Goal: Information Seeking & Learning: Learn about a topic

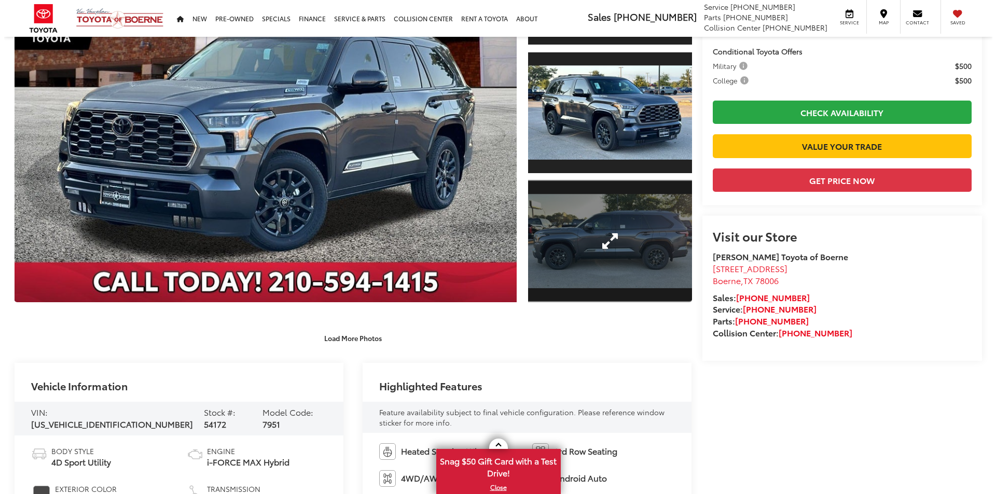
scroll to position [52, 0]
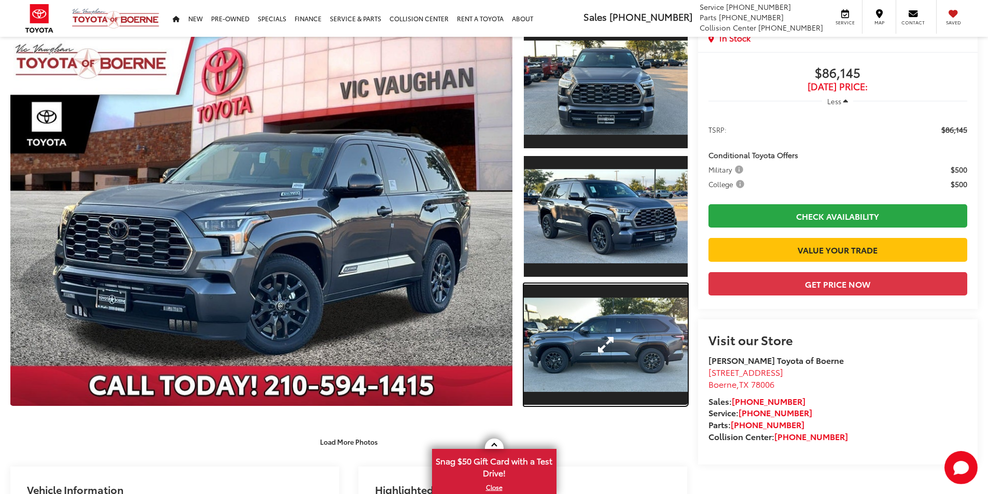
click at [624, 351] on link "Expand Photo 3" at bounding box center [606, 345] width 164 height 123
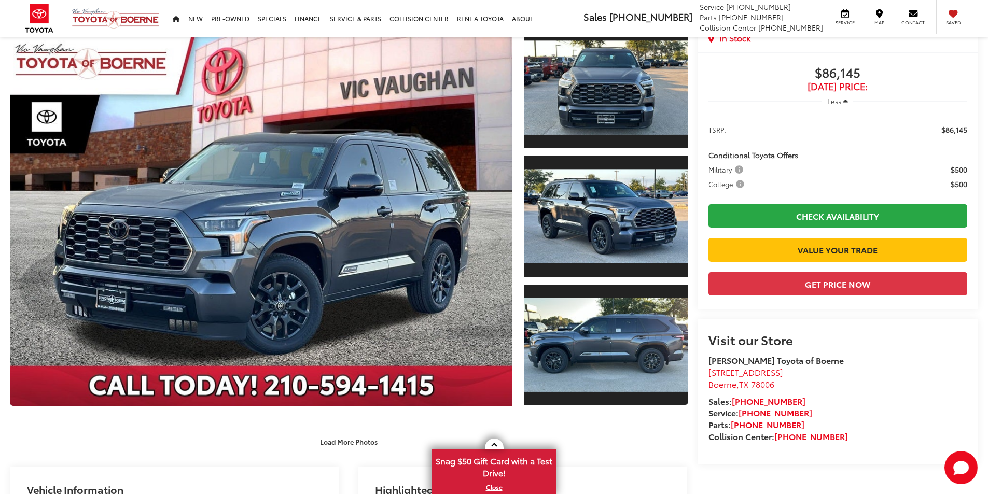
click at [0, 0] on div "2025 Toyota Sequoia Platinum 0" at bounding box center [0, 0] width 0 height 0
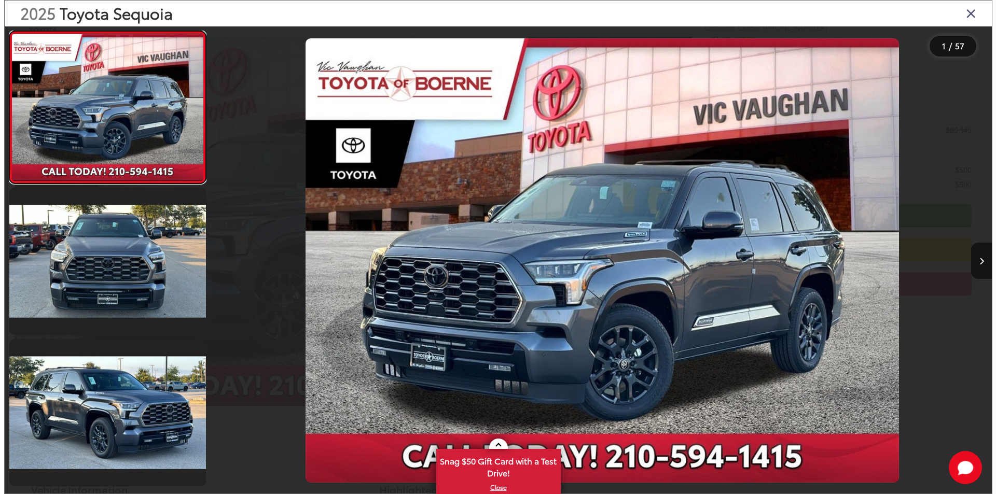
scroll to position [0, 0]
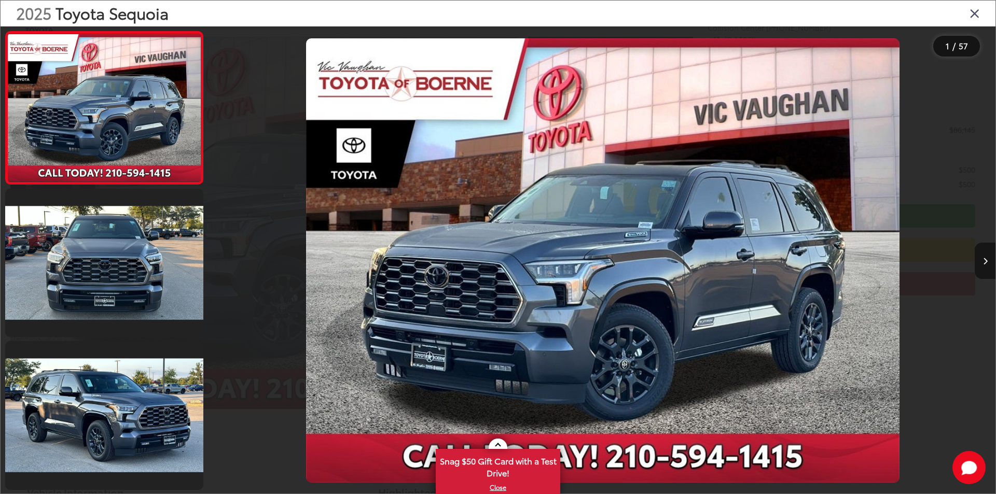
click at [985, 259] on icon "Next image" at bounding box center [985, 261] width 5 height 7
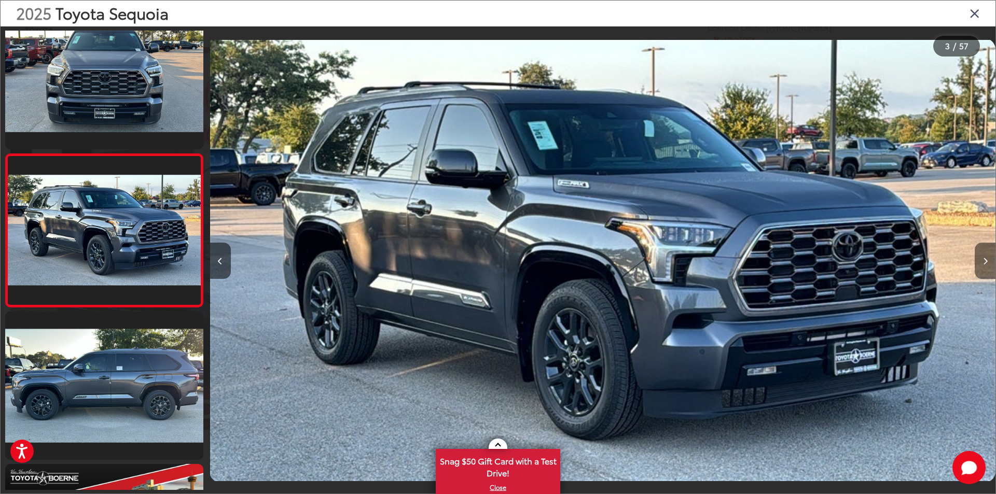
click at [985, 259] on icon "Next image" at bounding box center [985, 261] width 5 height 7
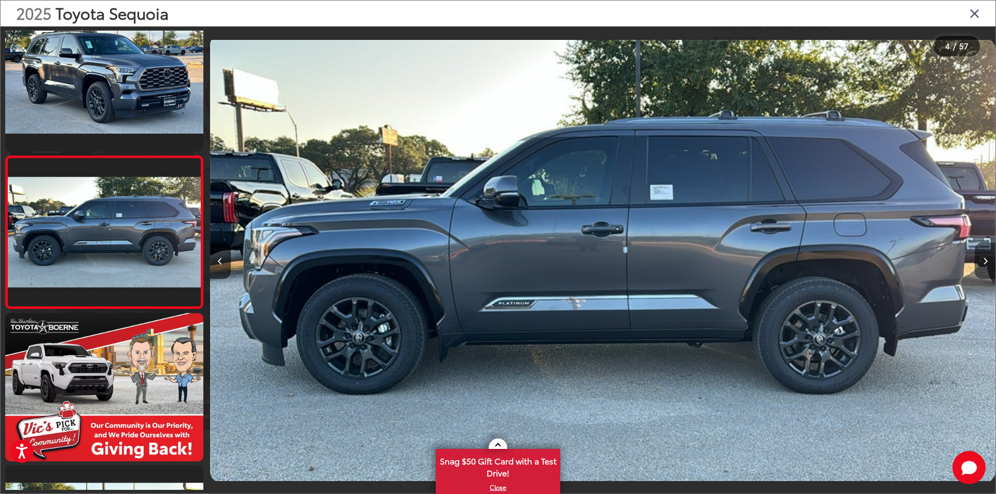
scroll to position [336, 0]
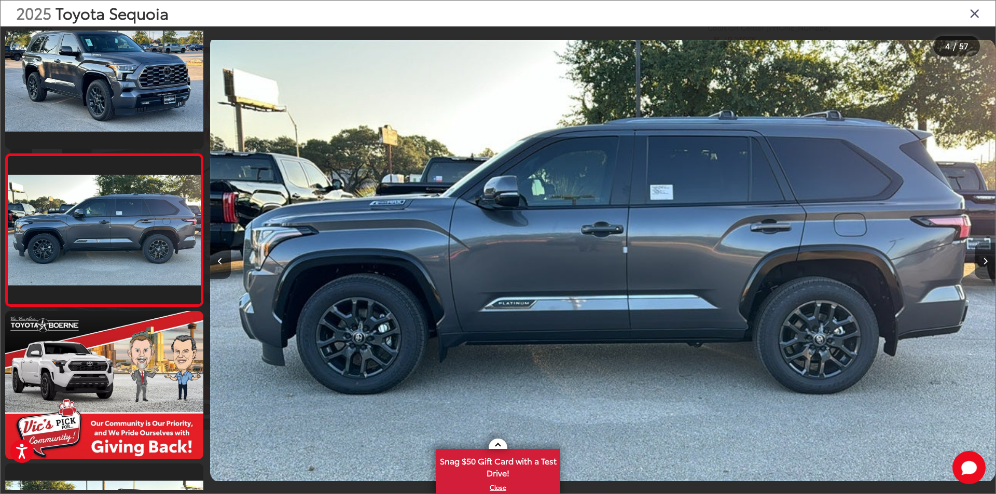
click at [985, 262] on icon "Next image" at bounding box center [985, 261] width 5 height 7
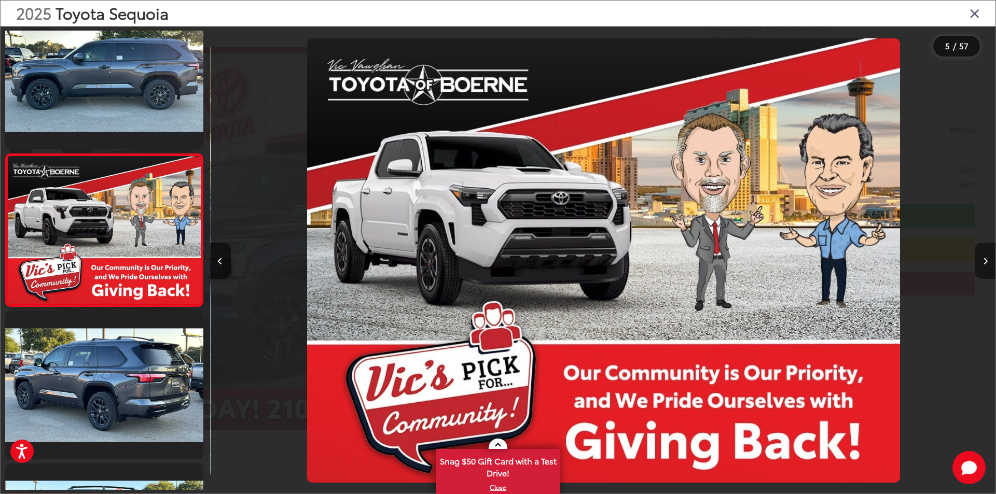
scroll to position [0, 3142]
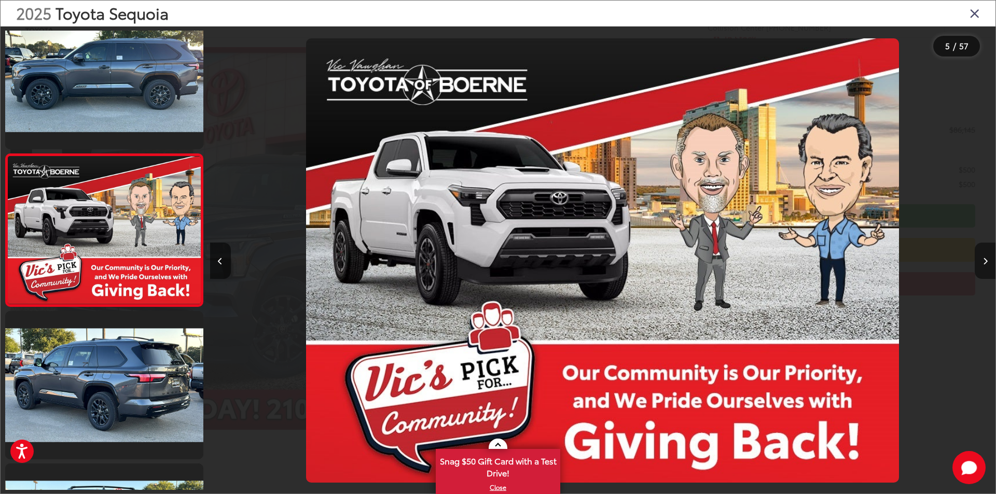
click at [985, 262] on icon "Next image" at bounding box center [985, 261] width 5 height 7
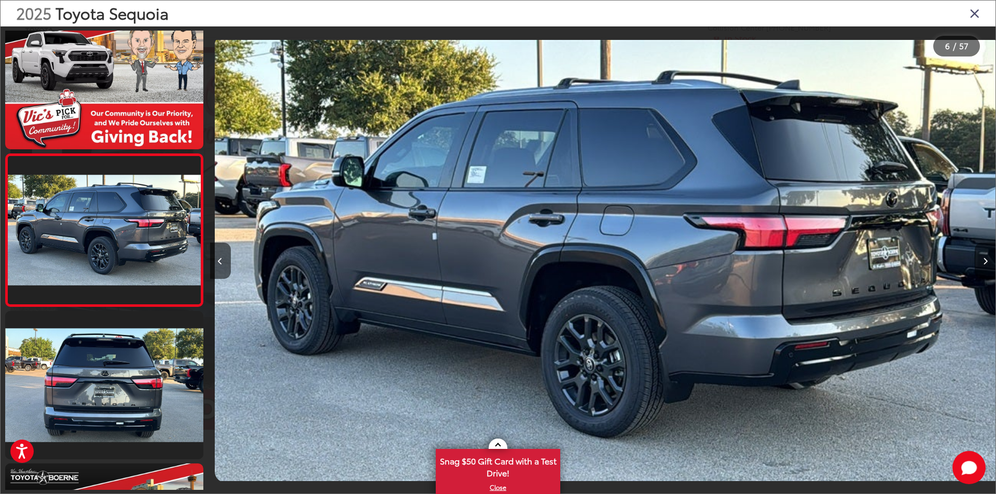
scroll to position [0, 3927]
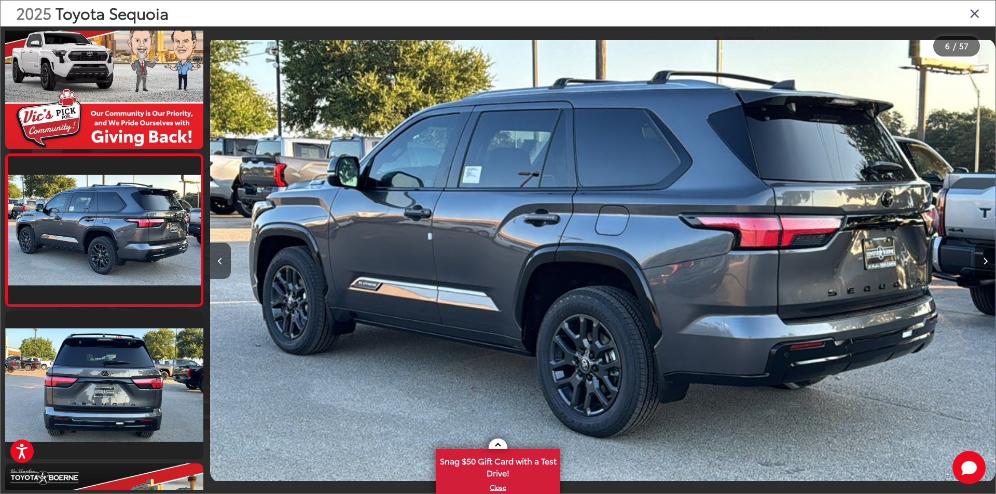
click at [985, 262] on icon "Next image" at bounding box center [985, 261] width 5 height 7
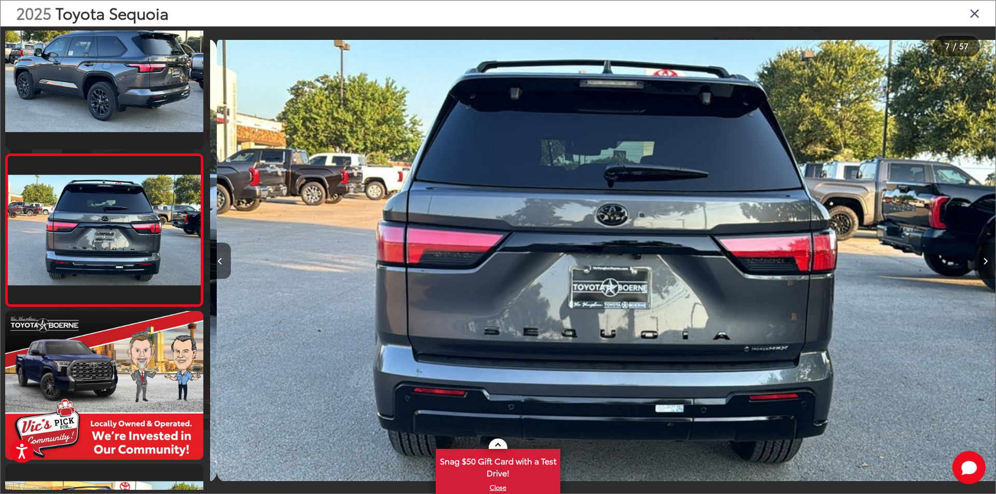
scroll to position [0, 4713]
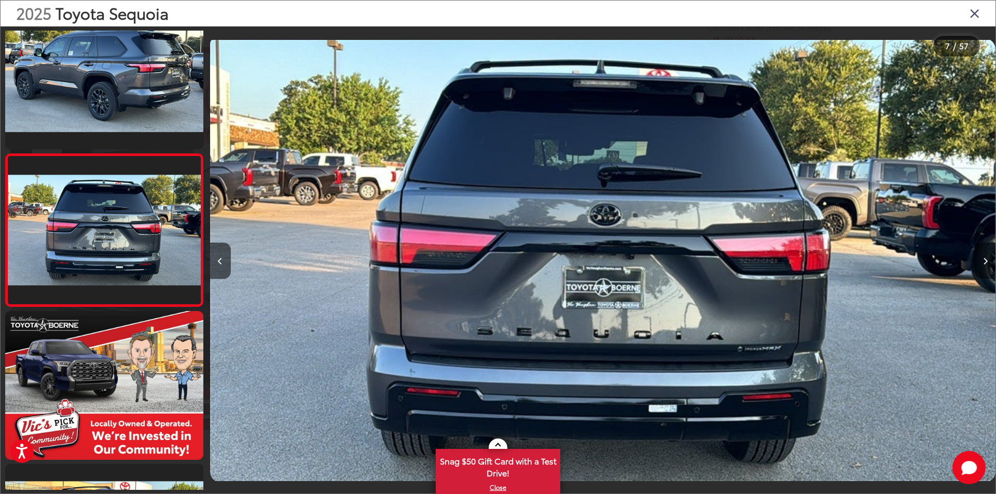
click at [985, 262] on icon "Next image" at bounding box center [985, 261] width 5 height 7
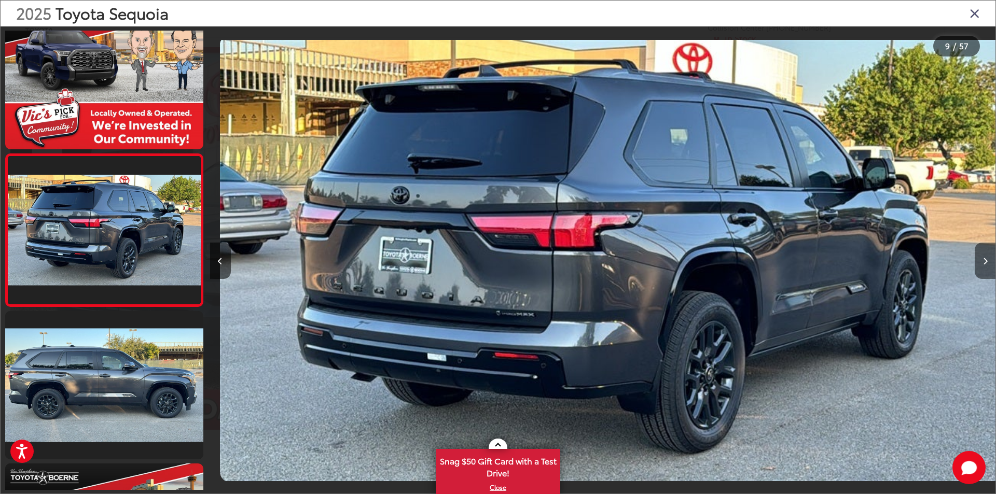
scroll to position [0, 6284]
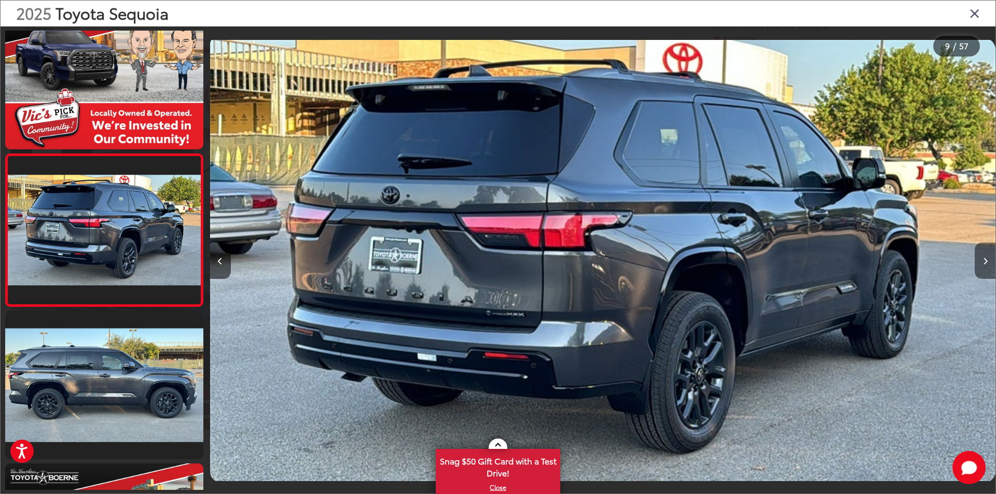
click at [985, 262] on icon "Next image" at bounding box center [985, 261] width 5 height 7
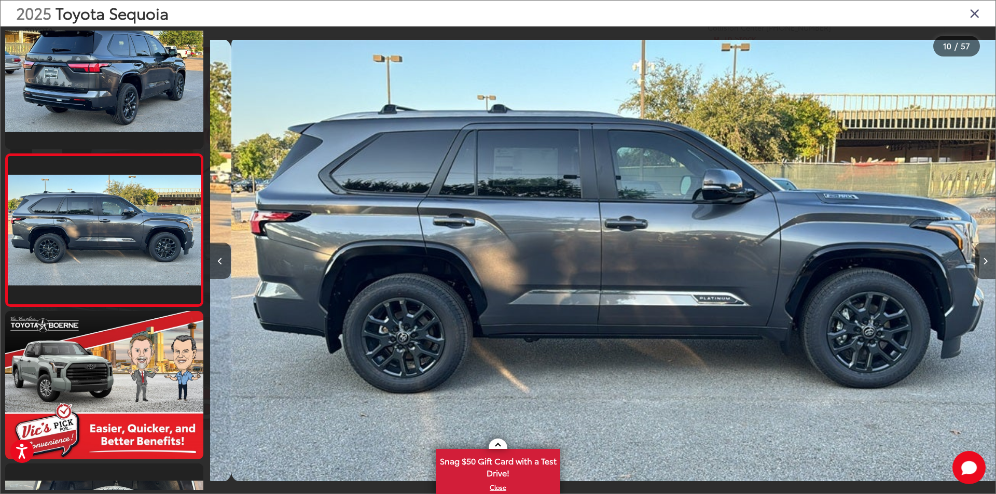
scroll to position [0, 7069]
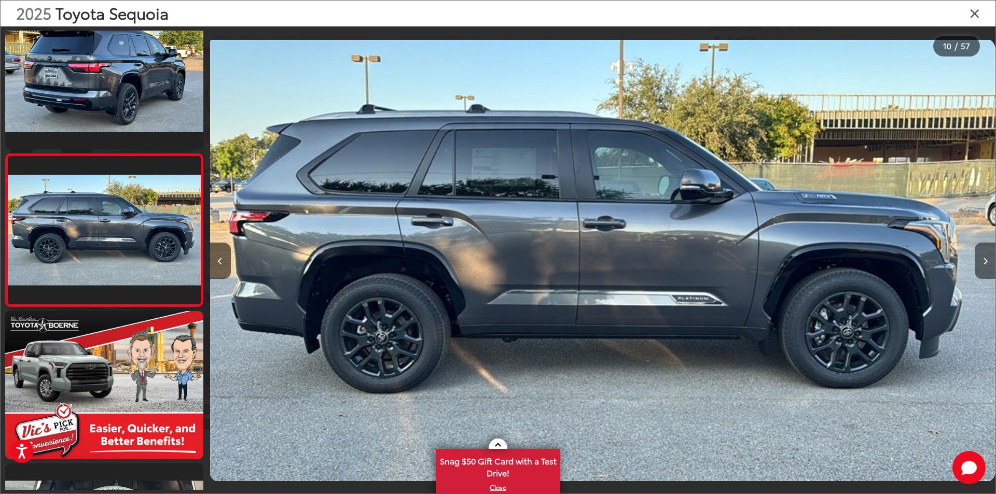
click at [985, 262] on icon "Next image" at bounding box center [985, 261] width 5 height 7
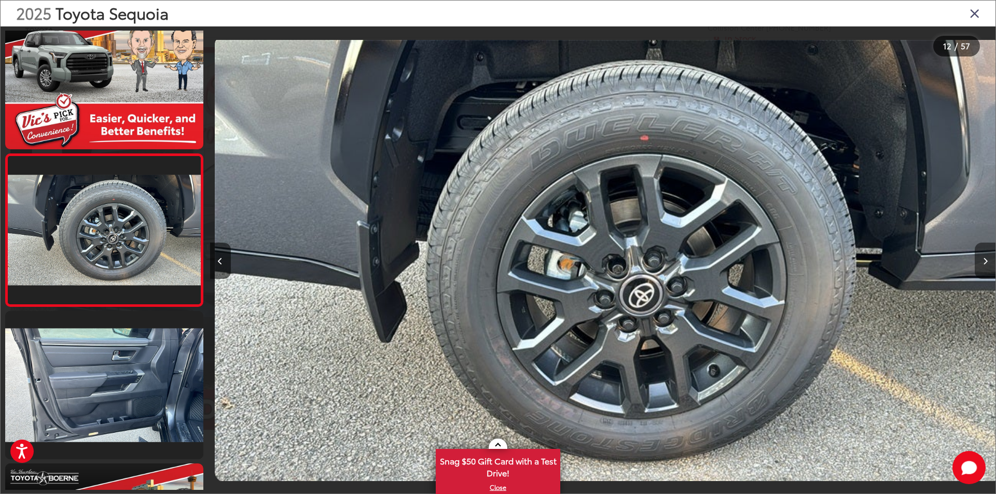
scroll to position [0, 8640]
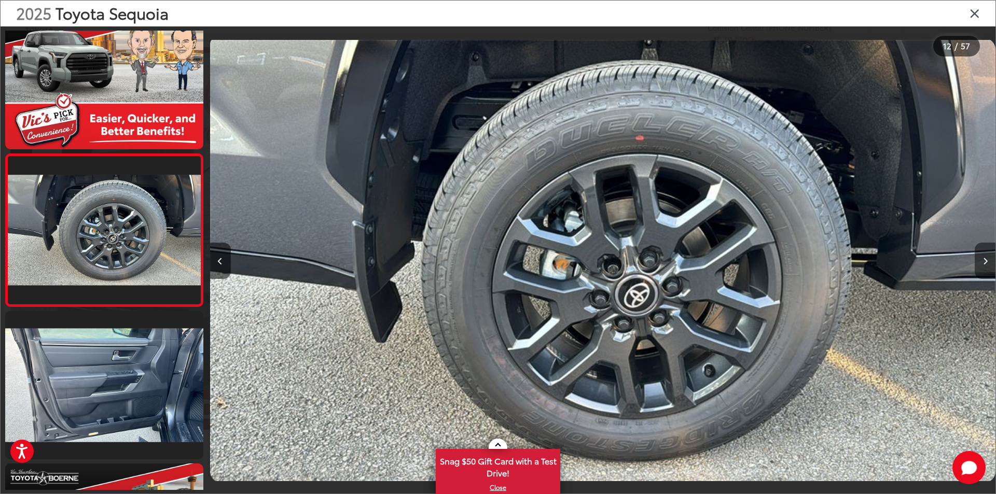
click at [985, 262] on icon "Next image" at bounding box center [985, 261] width 5 height 7
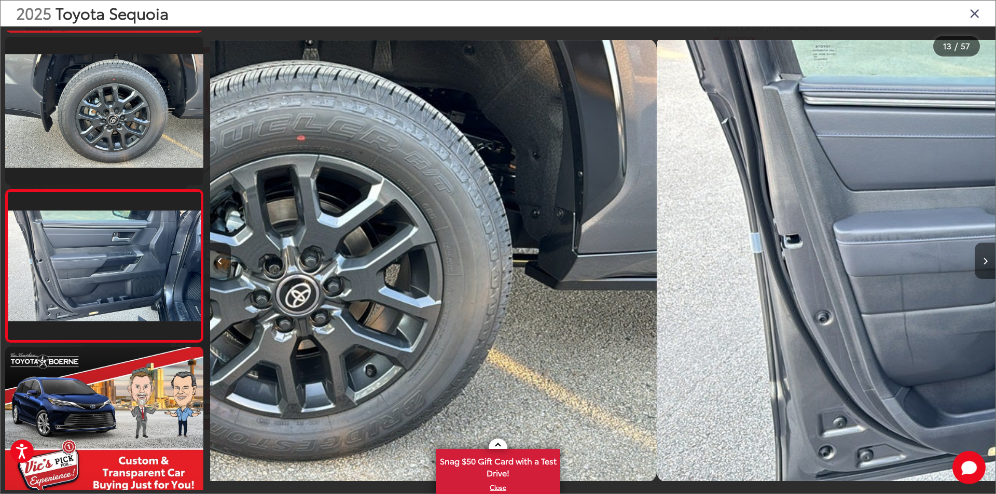
scroll to position [0, 0]
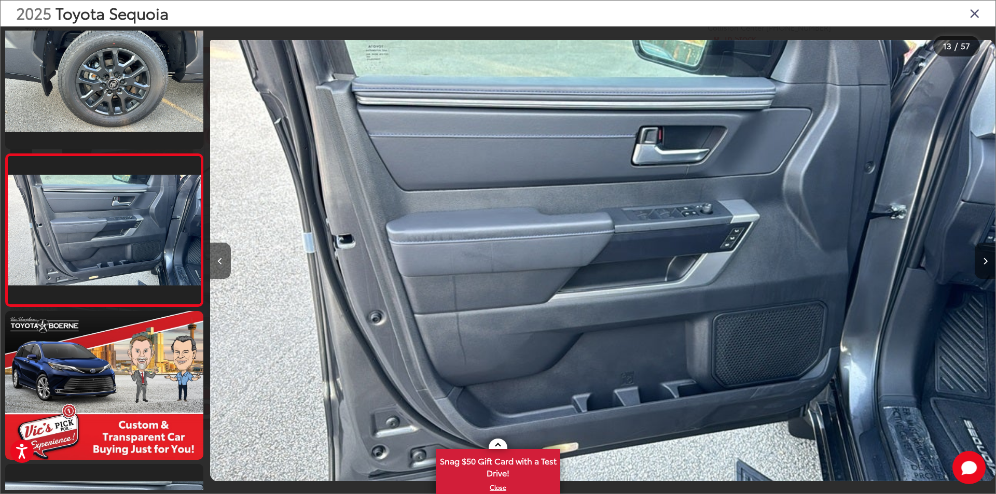
click at [985, 262] on icon "Next image" at bounding box center [985, 261] width 5 height 7
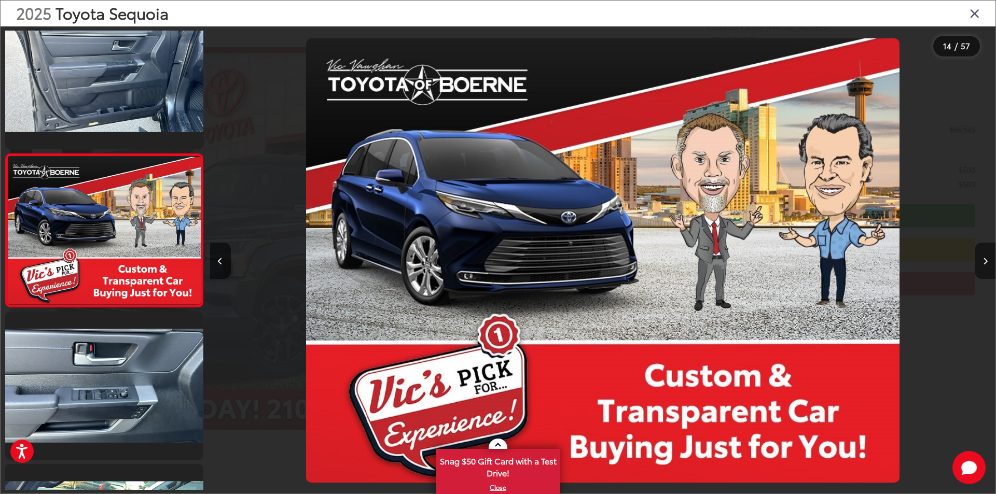
click at [985, 262] on icon "Next image" at bounding box center [985, 261] width 5 height 7
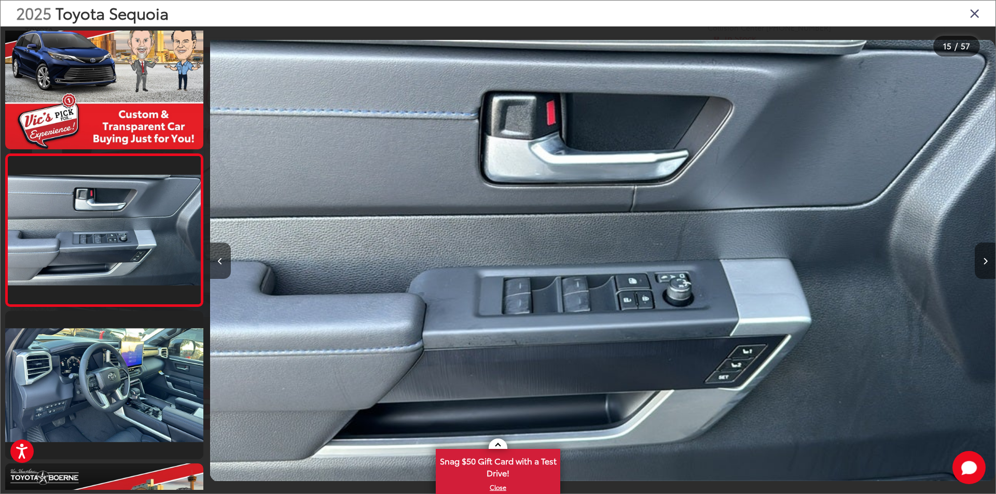
click at [985, 262] on icon "Next image" at bounding box center [985, 261] width 5 height 7
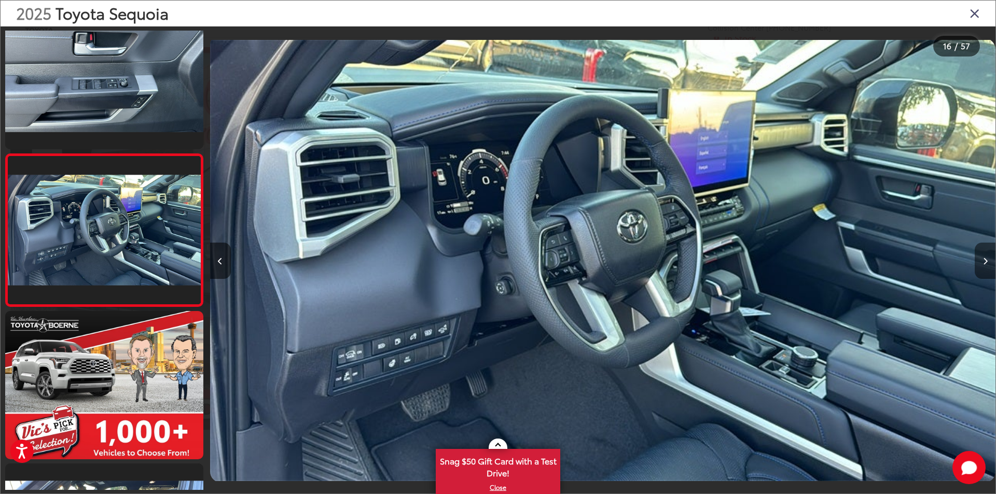
click at [985, 262] on icon "Next image" at bounding box center [985, 261] width 5 height 7
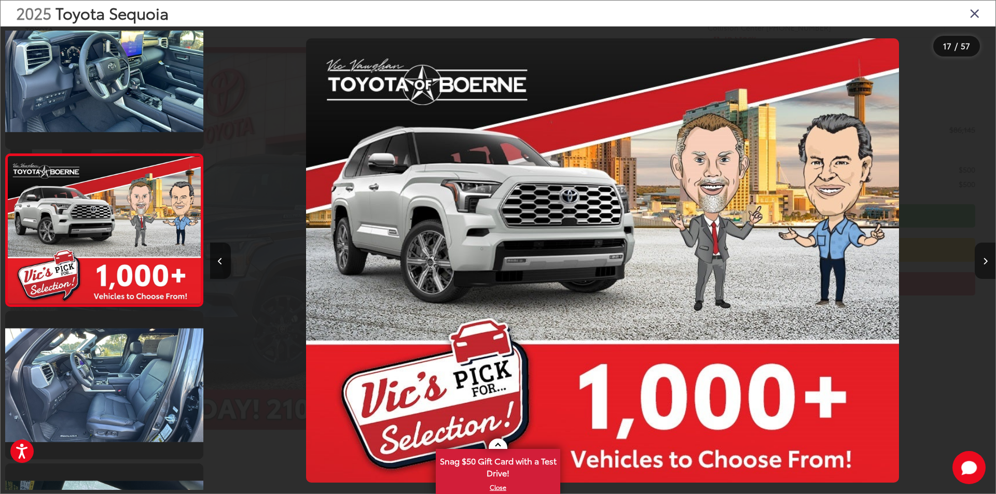
click at [985, 262] on icon "Next image" at bounding box center [985, 261] width 5 height 7
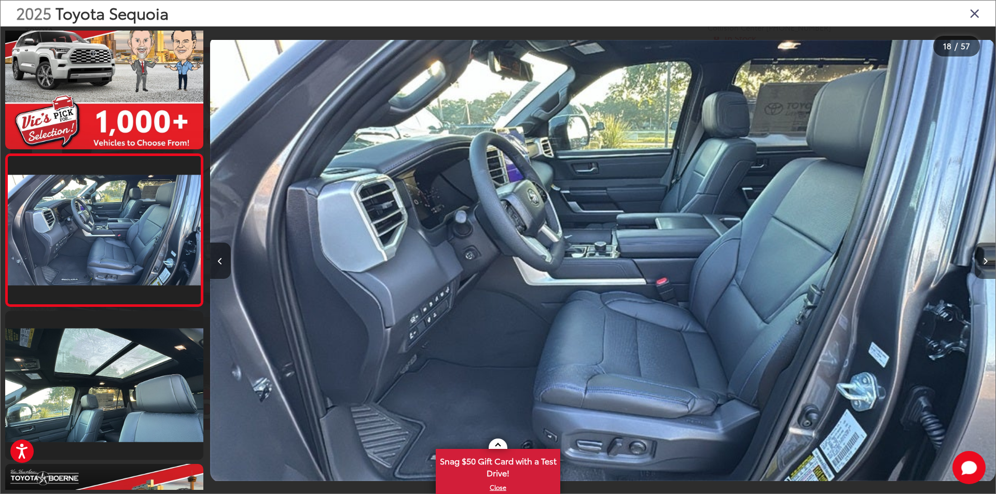
click at [983, 261] on icon "Next image" at bounding box center [985, 261] width 5 height 7
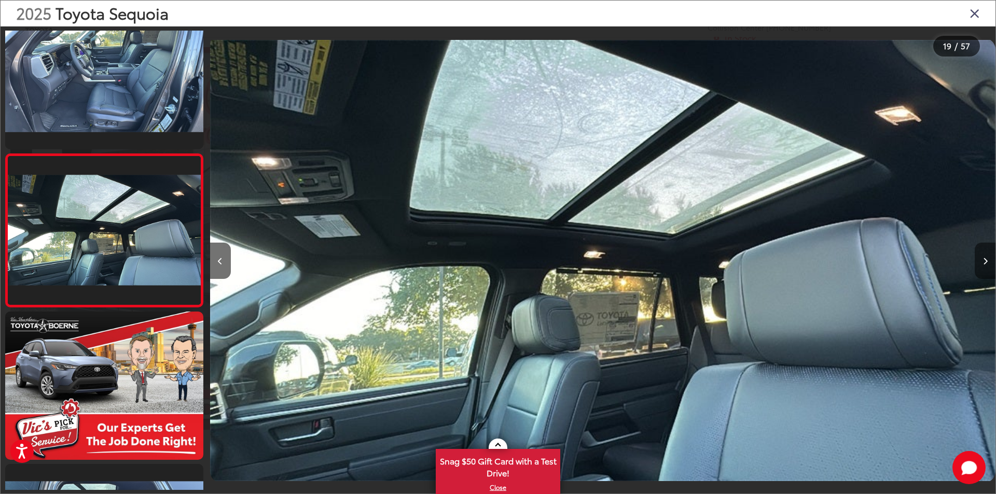
click at [984, 261] on icon "Next image" at bounding box center [985, 261] width 5 height 7
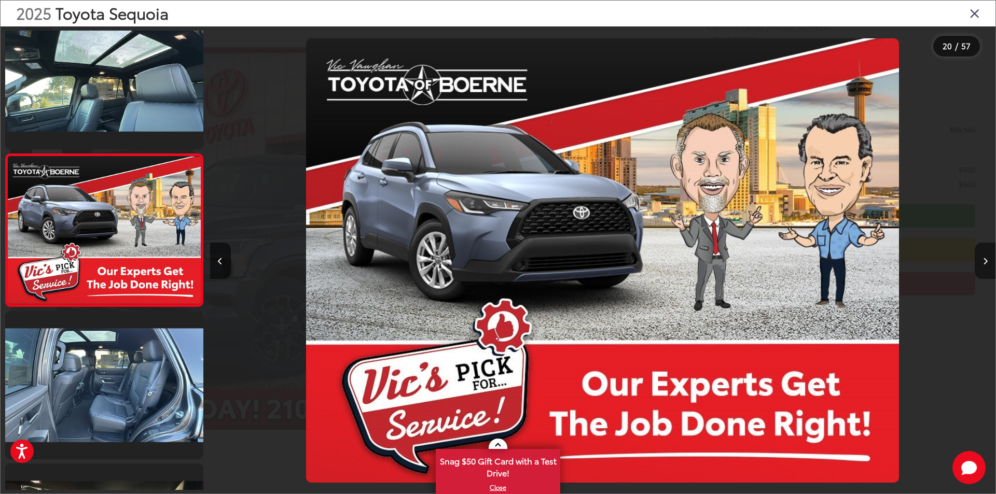
click at [984, 261] on icon "Next image" at bounding box center [985, 261] width 5 height 7
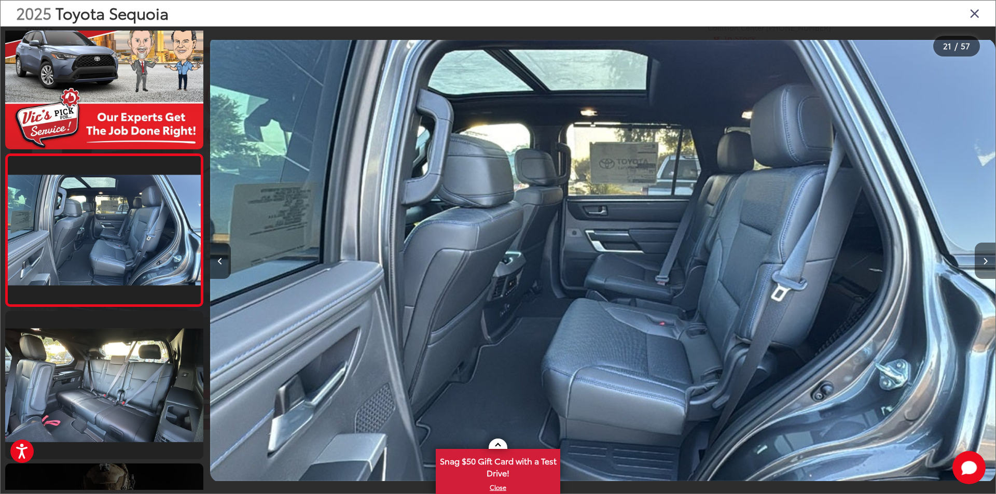
click at [984, 261] on icon "Next image" at bounding box center [985, 261] width 5 height 7
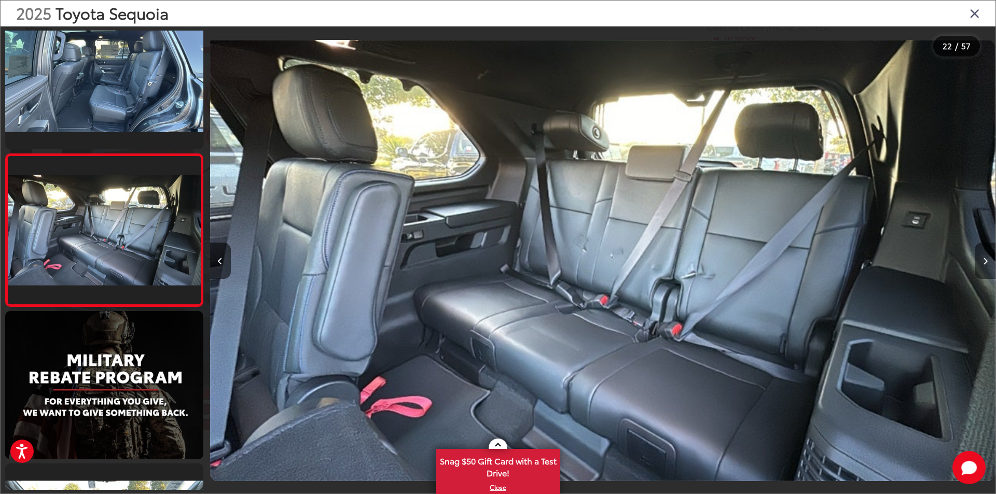
click at [984, 261] on icon "Next image" at bounding box center [985, 261] width 5 height 7
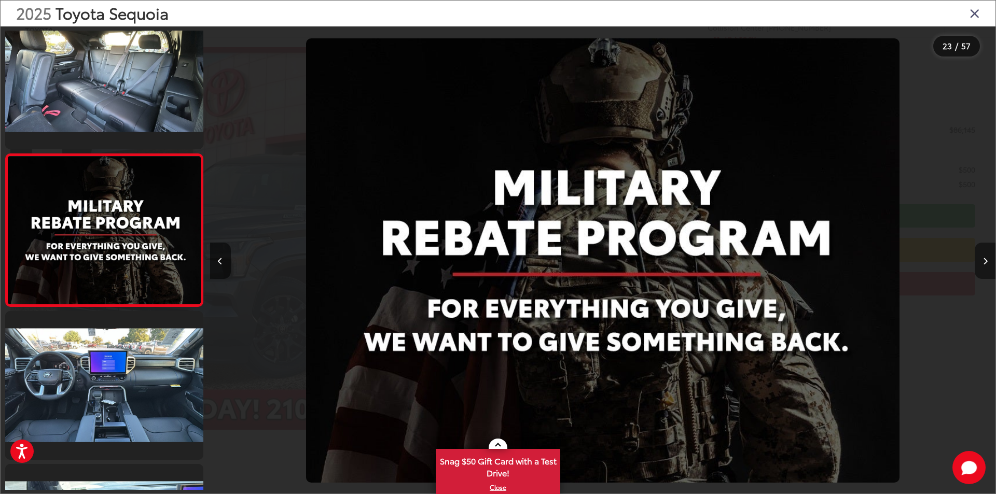
click at [984, 261] on icon "Next image" at bounding box center [985, 261] width 5 height 7
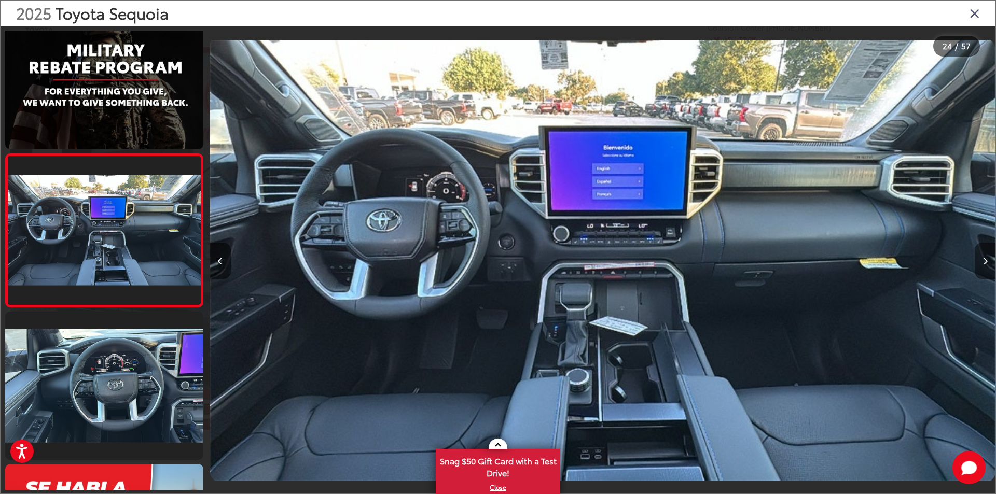
click at [984, 261] on icon "Next image" at bounding box center [985, 261] width 5 height 7
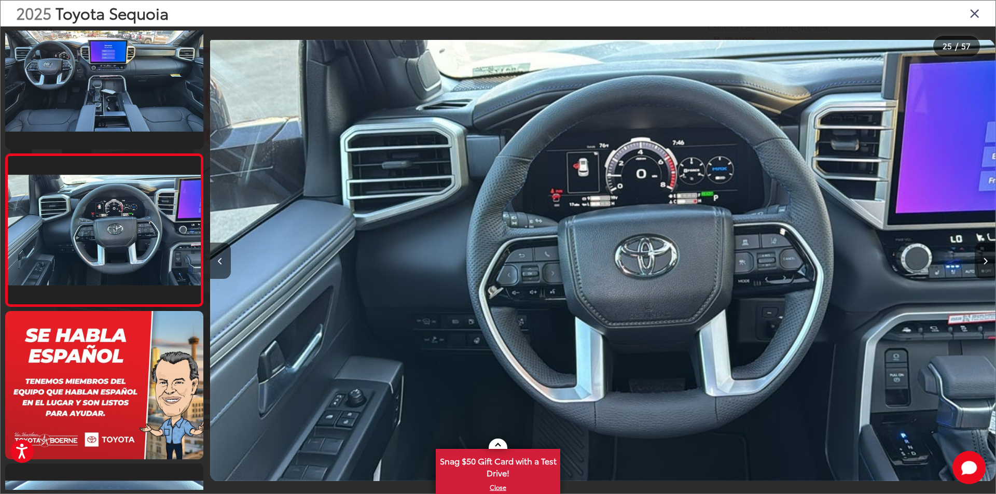
click at [984, 261] on icon "Next image" at bounding box center [985, 261] width 5 height 7
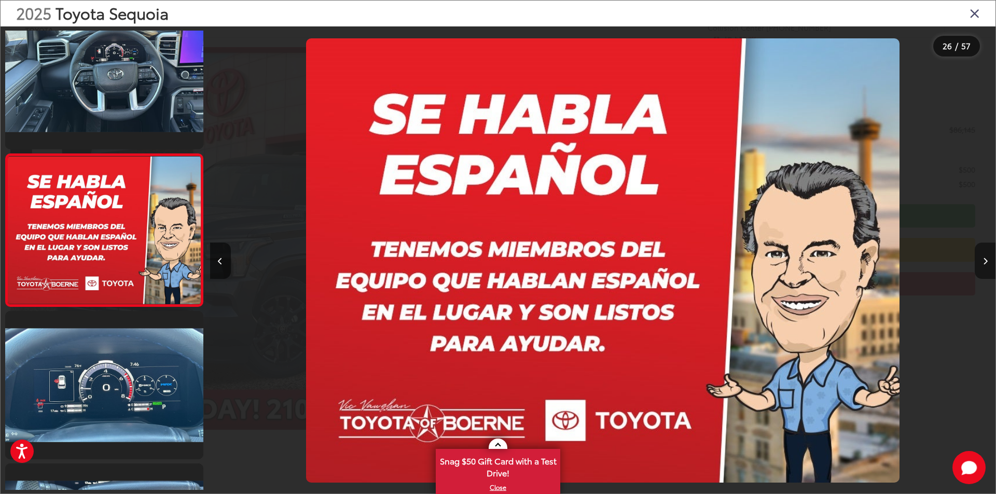
click at [984, 261] on icon "Next image" at bounding box center [985, 261] width 5 height 7
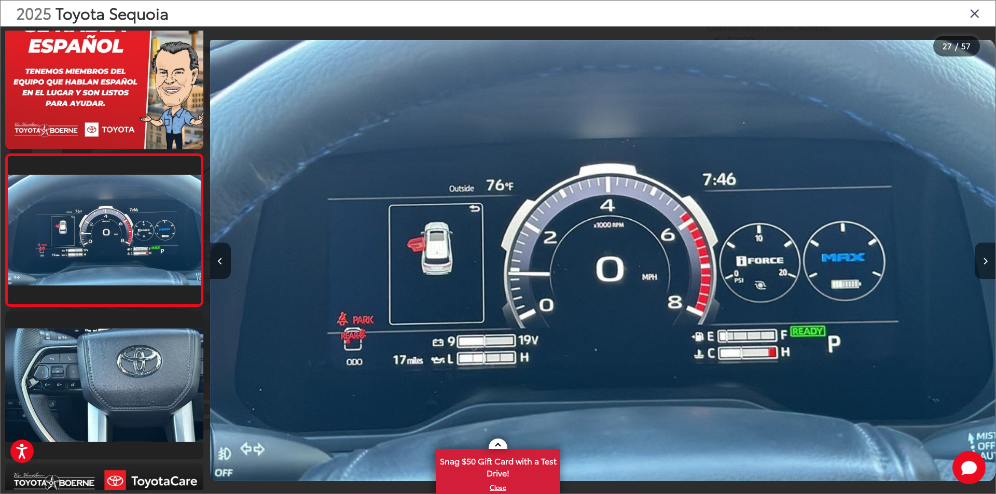
click at [985, 261] on icon "Next image" at bounding box center [985, 261] width 5 height 7
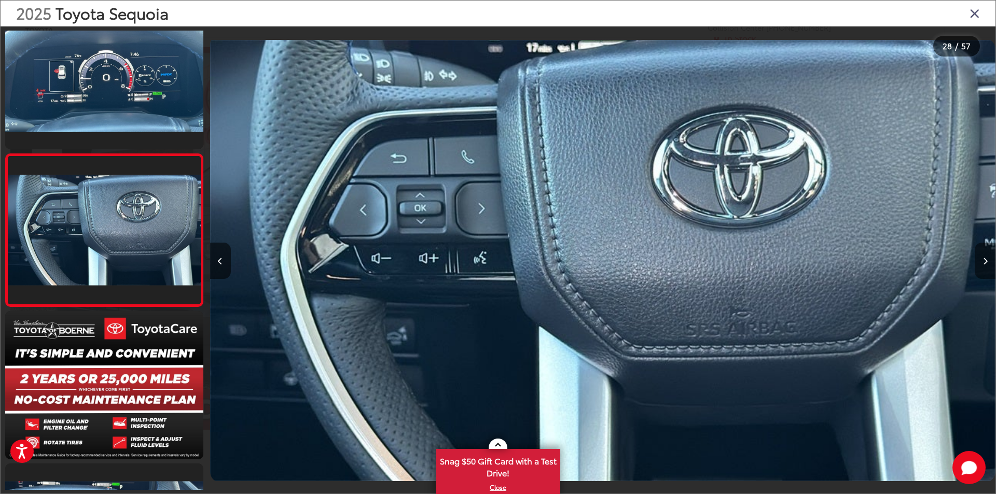
click at [985, 261] on icon "Next image" at bounding box center [985, 261] width 5 height 7
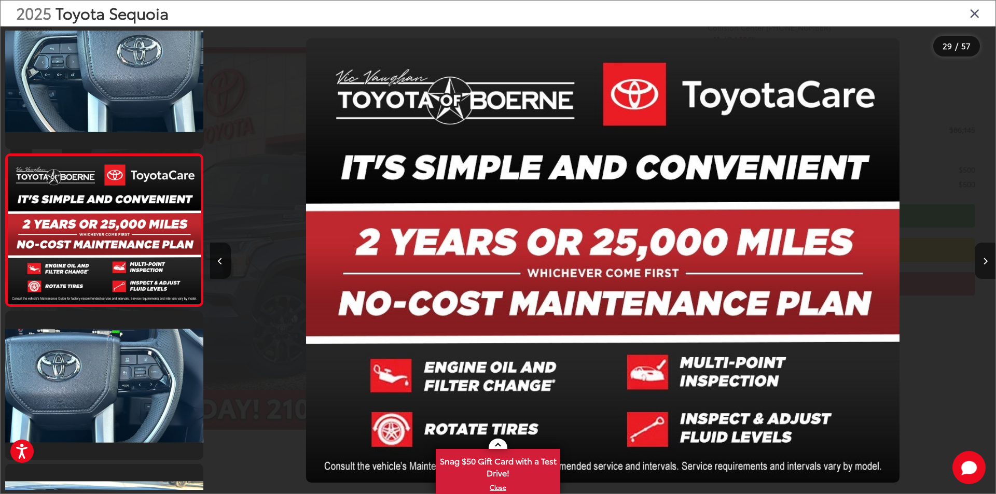
click at [985, 261] on icon "Next image" at bounding box center [985, 261] width 5 height 7
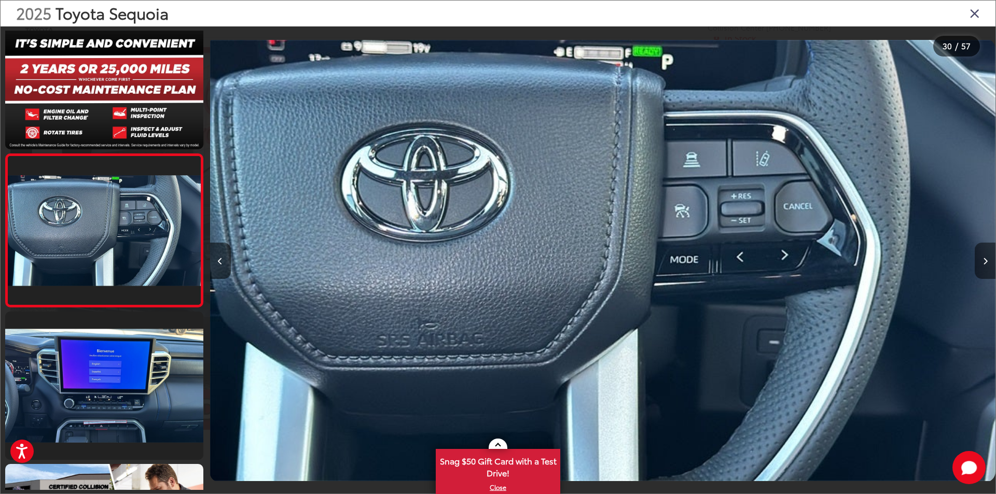
click at [985, 261] on icon "Next image" at bounding box center [985, 261] width 5 height 7
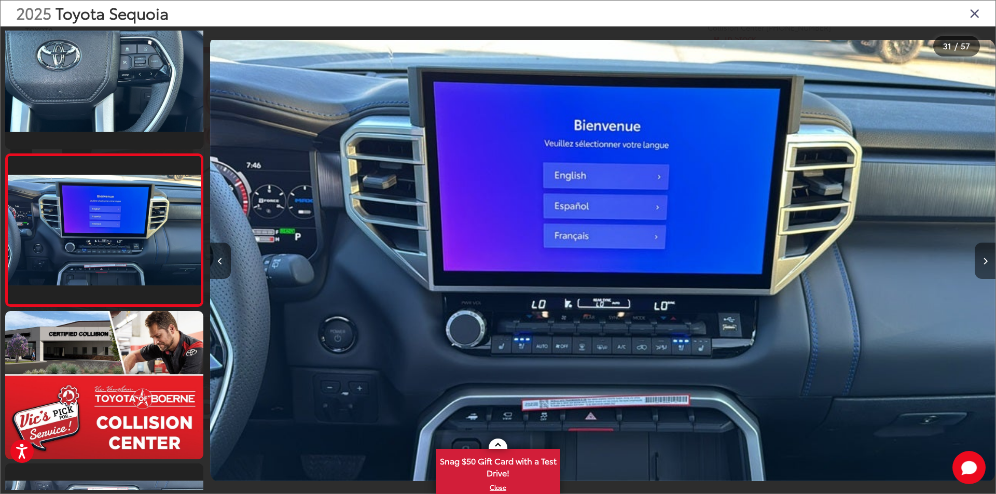
click at [985, 261] on icon "Next image" at bounding box center [985, 261] width 5 height 7
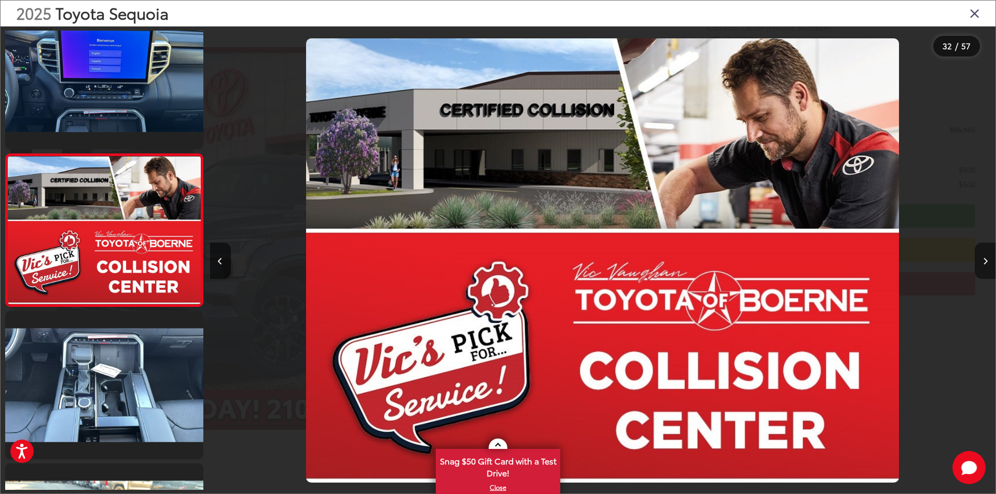
click at [985, 261] on icon "Next image" at bounding box center [985, 261] width 5 height 7
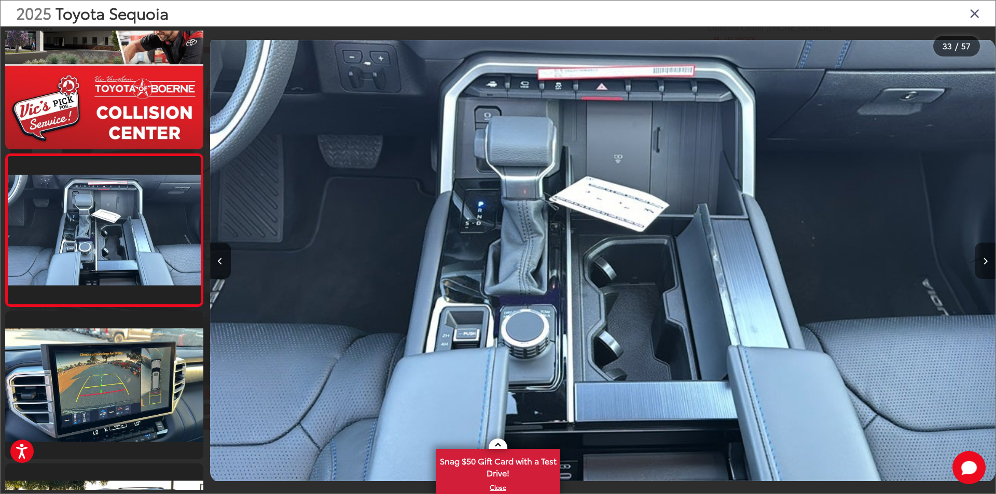
click at [985, 261] on icon "Next image" at bounding box center [985, 261] width 5 height 7
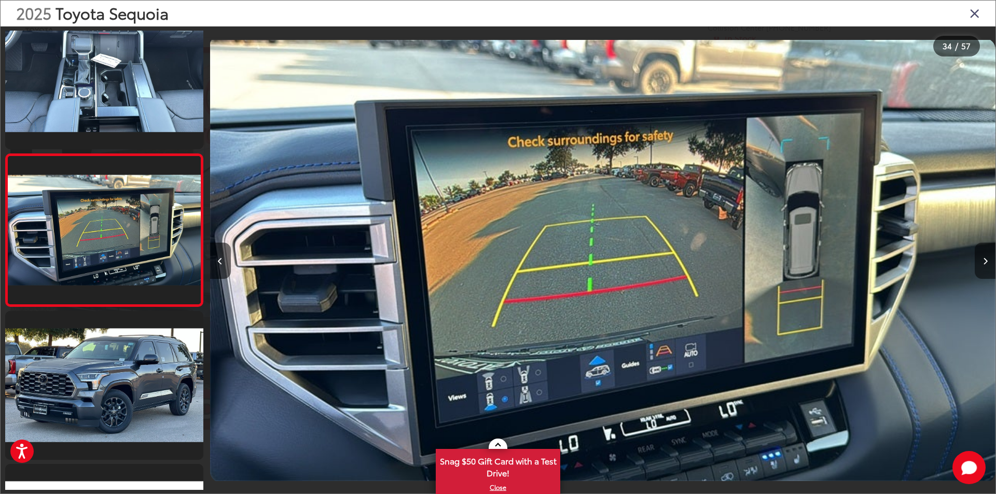
click at [985, 261] on icon "Next image" at bounding box center [985, 261] width 5 height 7
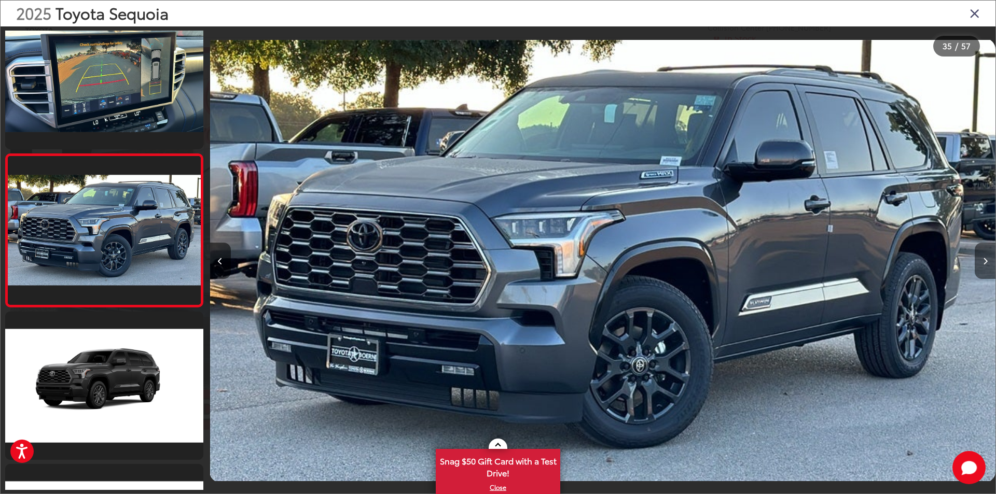
click at [985, 261] on icon "Next image" at bounding box center [985, 261] width 5 height 7
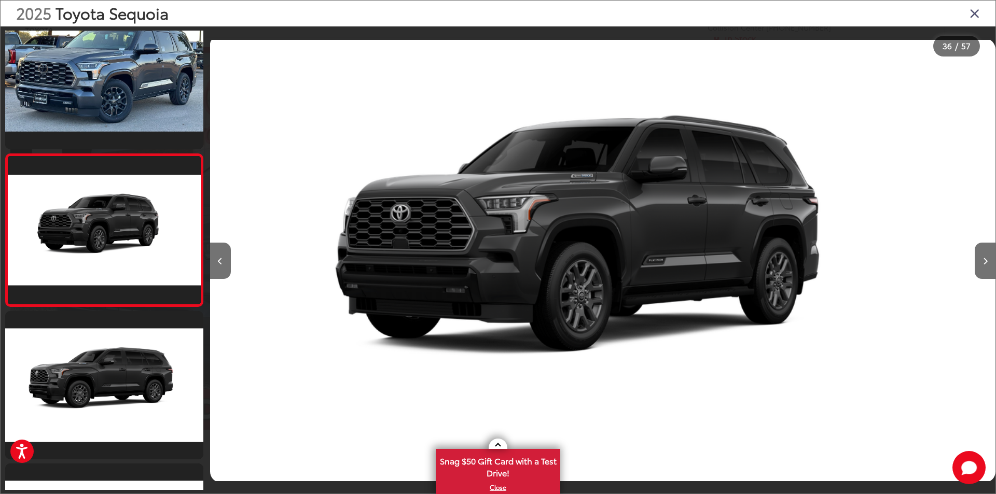
click at [973, 13] on icon "Close gallery" at bounding box center [974, 12] width 10 height 13
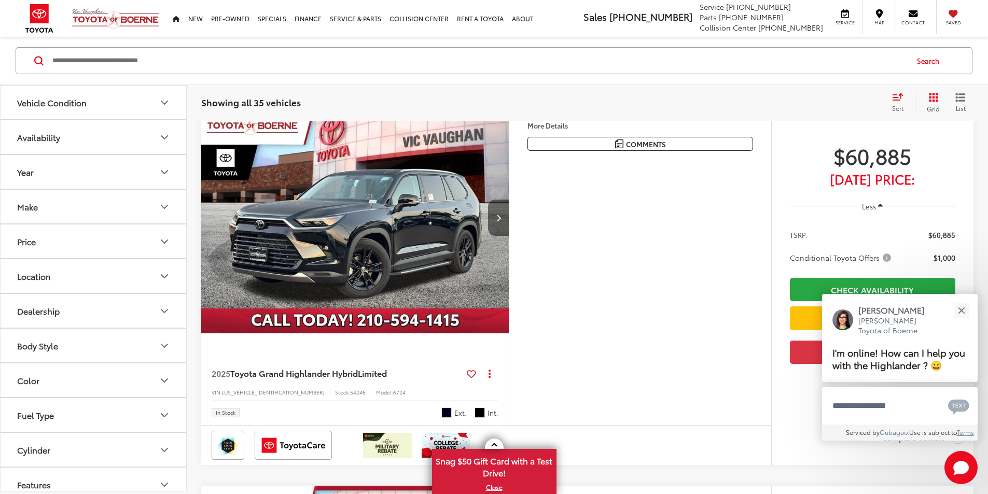
click at [509, 236] on button "Next image" at bounding box center [498, 218] width 21 height 36
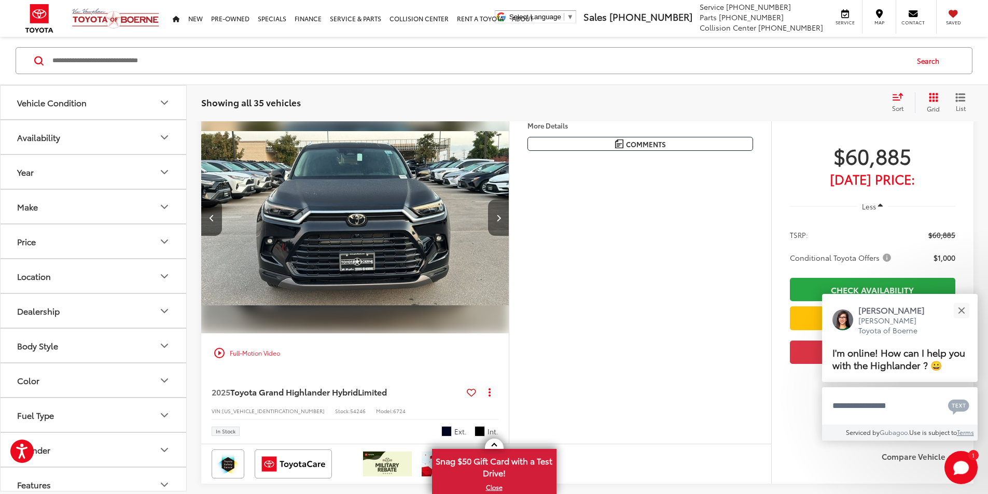
click at [509, 236] on button "Next image" at bounding box center [498, 218] width 21 height 36
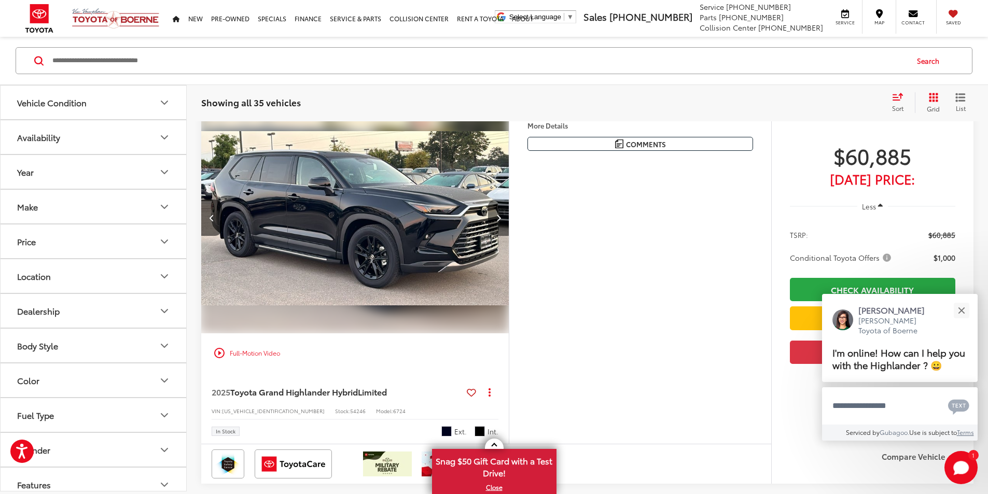
scroll to position [0, 787]
click at [509, 236] on button "Next image" at bounding box center [498, 218] width 21 height 36
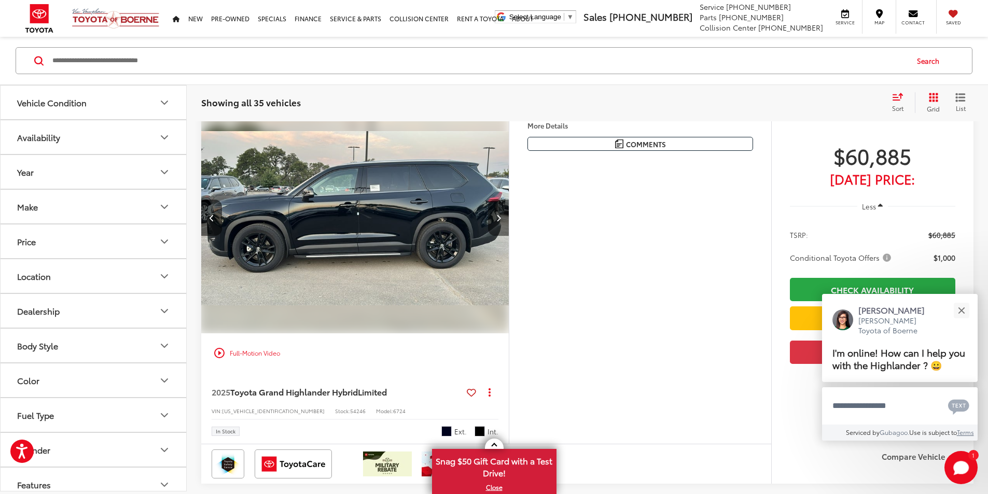
scroll to position [155, 0]
click at [509, 237] on button "Next image" at bounding box center [498, 218] width 21 height 36
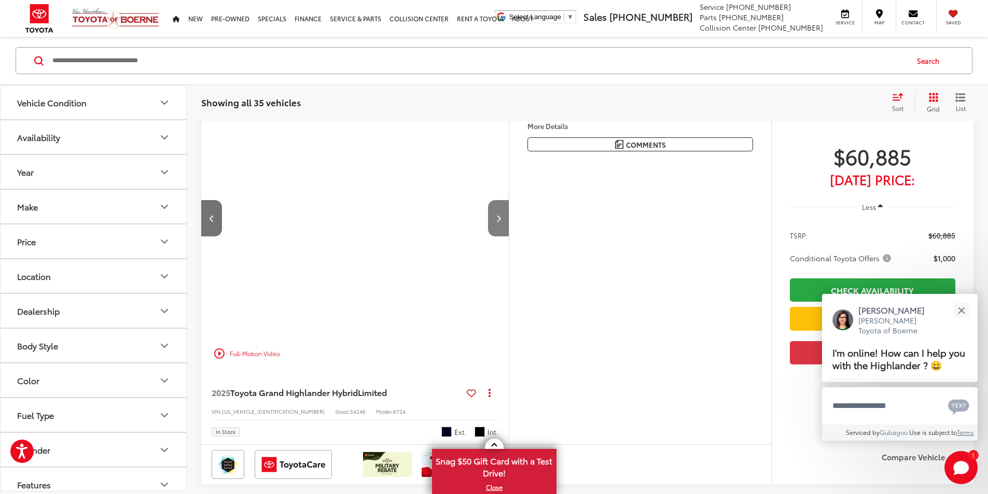
scroll to position [0, 1573]
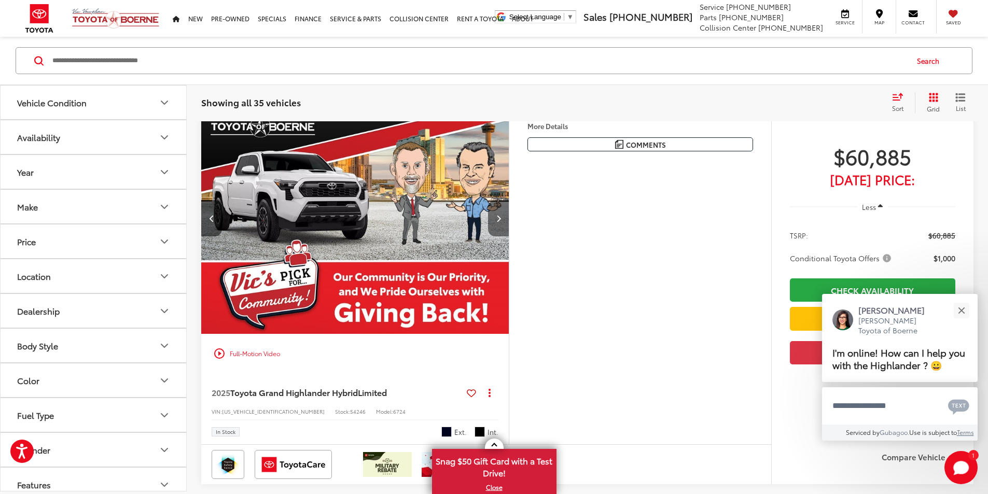
click at [509, 237] on button "Next image" at bounding box center [498, 218] width 21 height 36
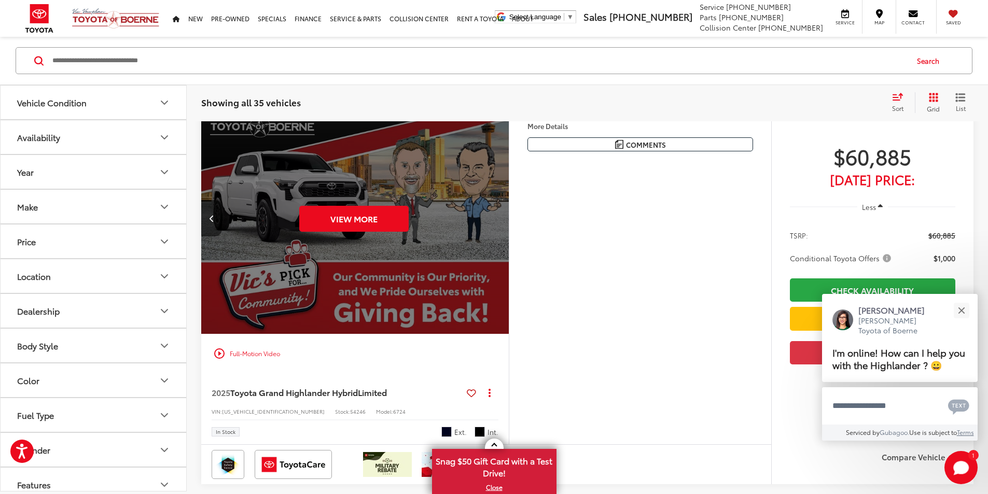
scroll to position [0, 1967]
click at [508, 248] on div "View More" at bounding box center [353, 219] width 309 height 232
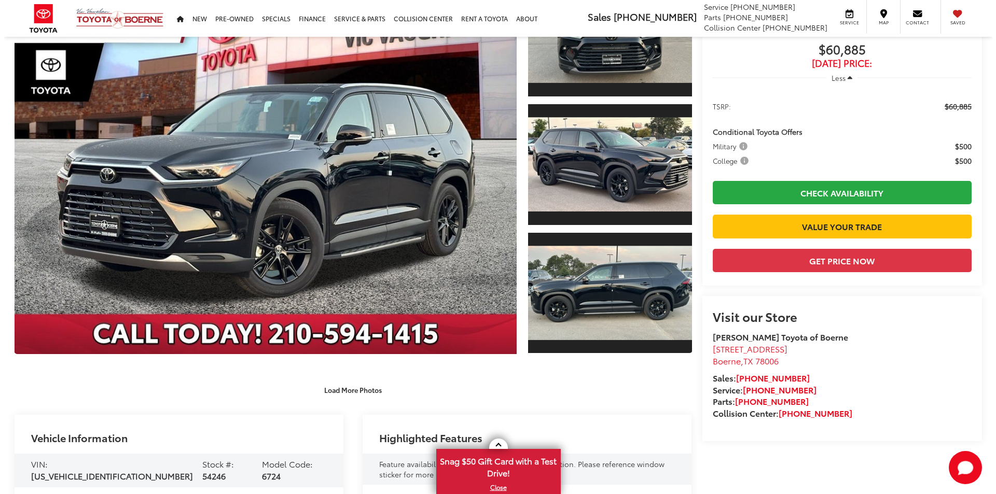
scroll to position [124, 0]
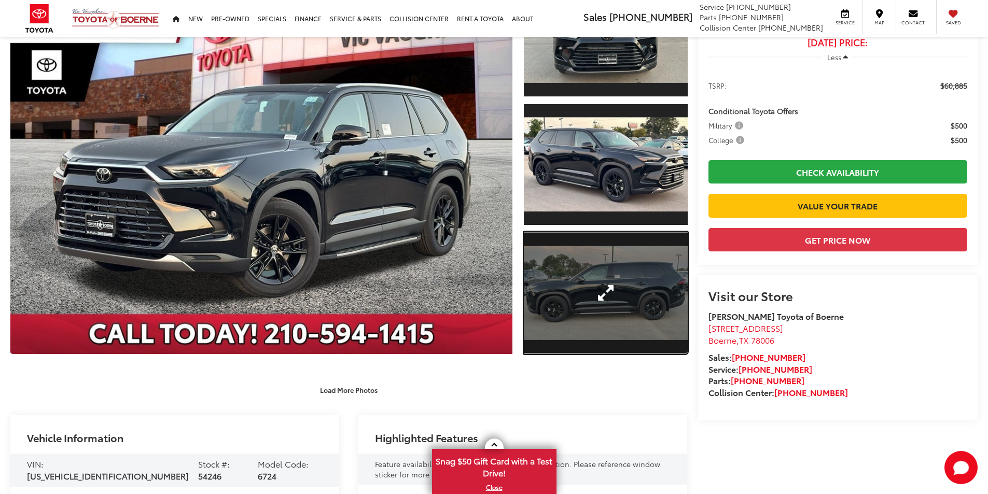
click at [616, 296] on link "Expand Photo 3" at bounding box center [606, 293] width 164 height 123
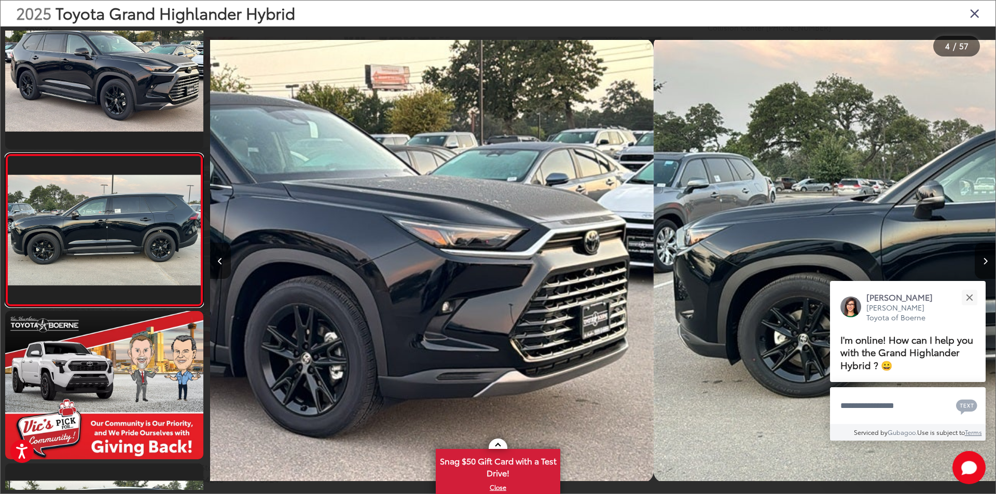
scroll to position [0, 2356]
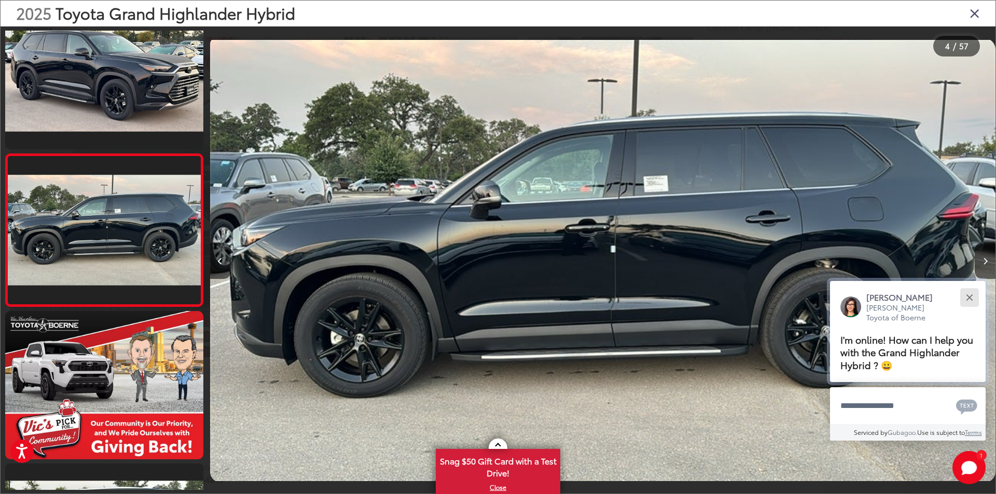
click at [970, 296] on div "Close" at bounding box center [969, 297] width 7 height 7
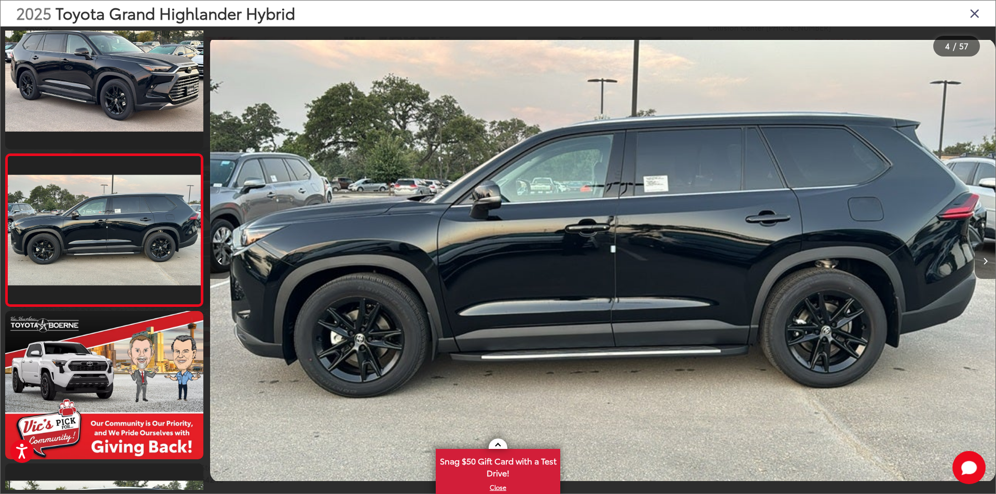
click at [985, 259] on icon "Next image" at bounding box center [985, 261] width 5 height 7
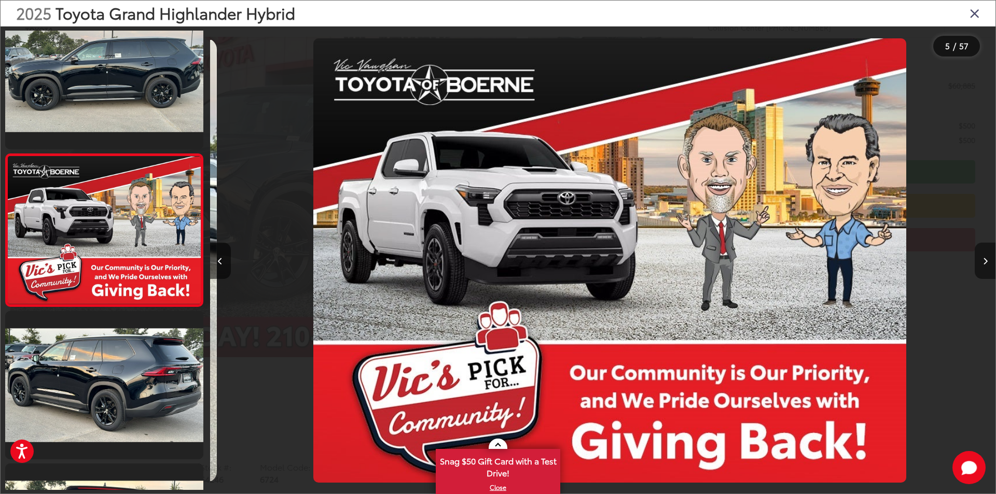
scroll to position [0, 3142]
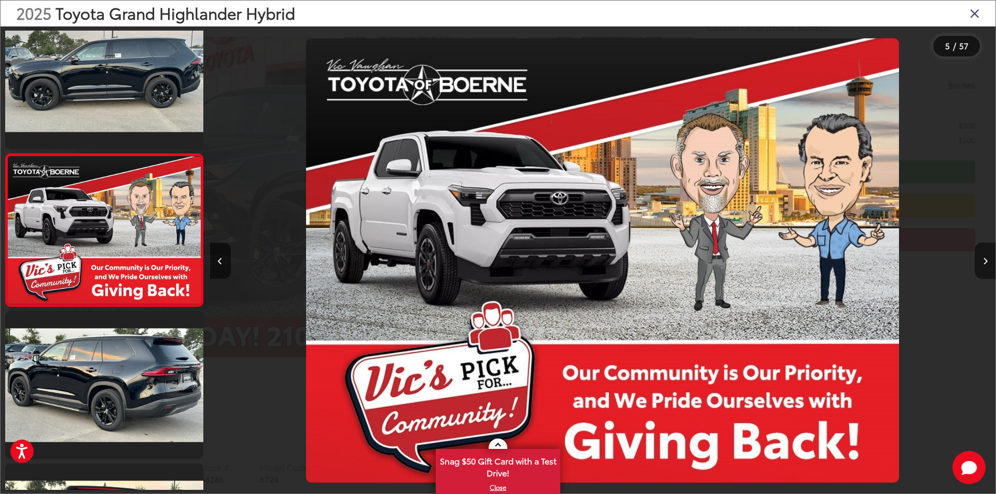
click at [985, 259] on icon "Next image" at bounding box center [985, 261] width 5 height 7
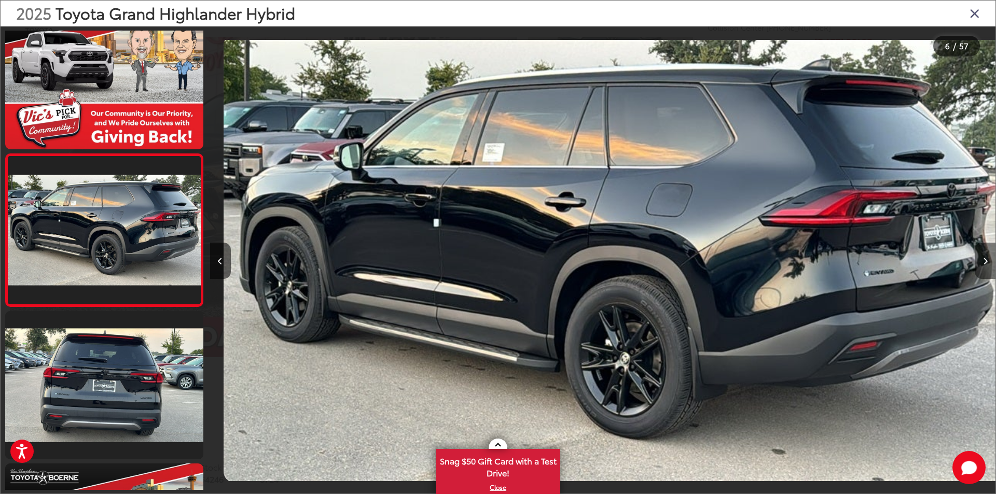
scroll to position [0, 3927]
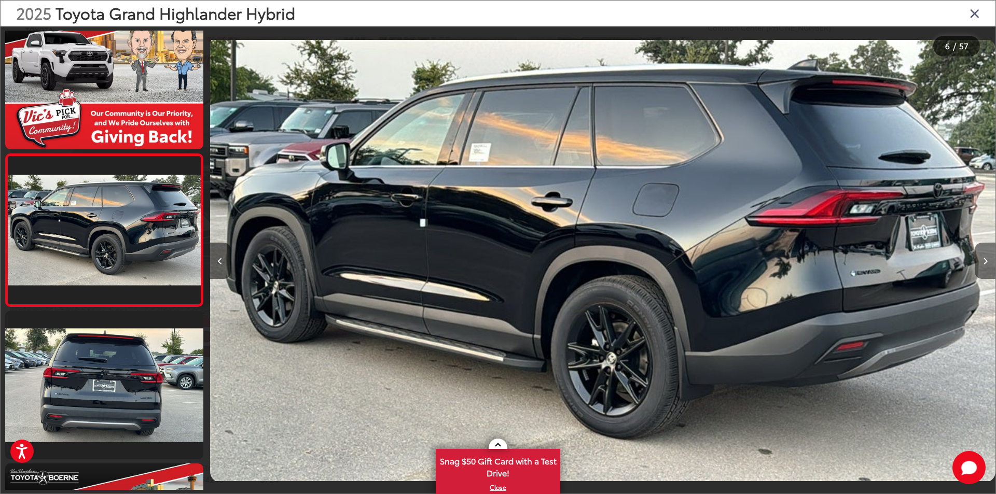
click at [985, 259] on icon "Next image" at bounding box center [985, 261] width 5 height 7
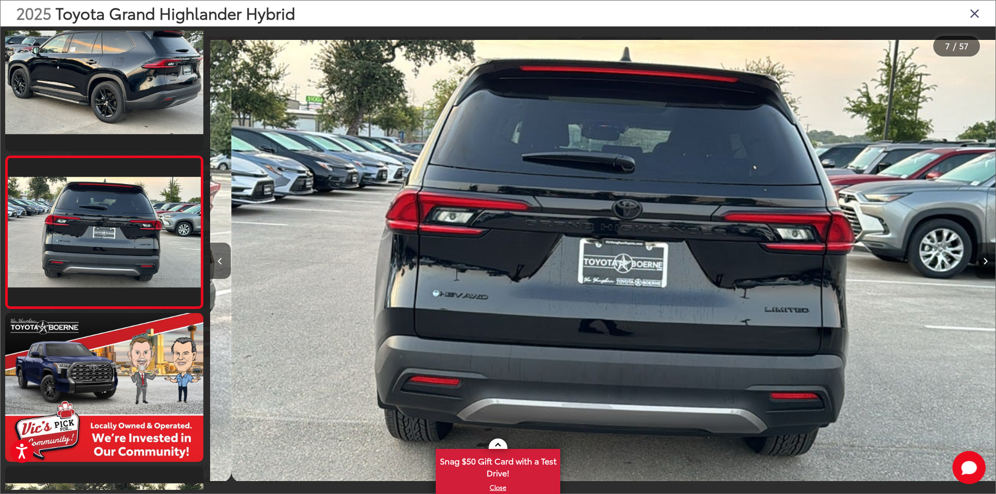
scroll to position [0, 4713]
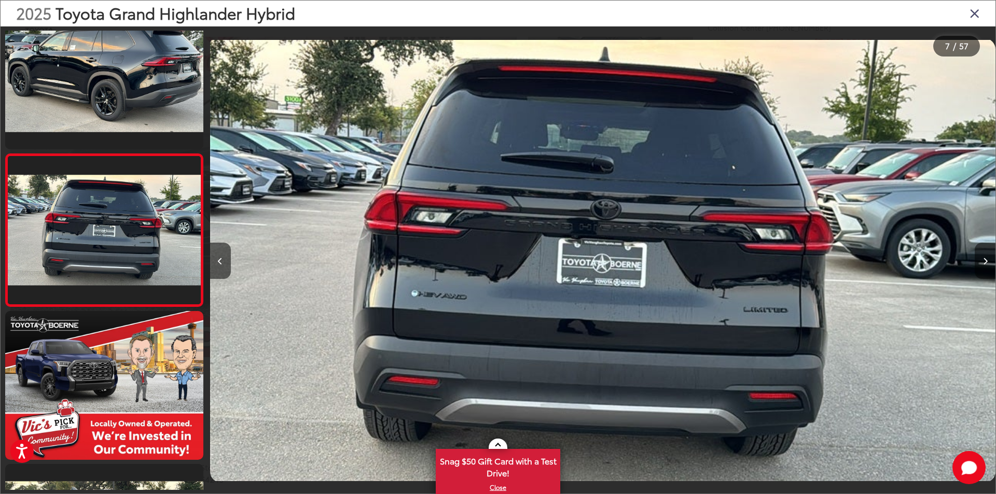
click at [985, 259] on icon "Next image" at bounding box center [985, 261] width 5 height 7
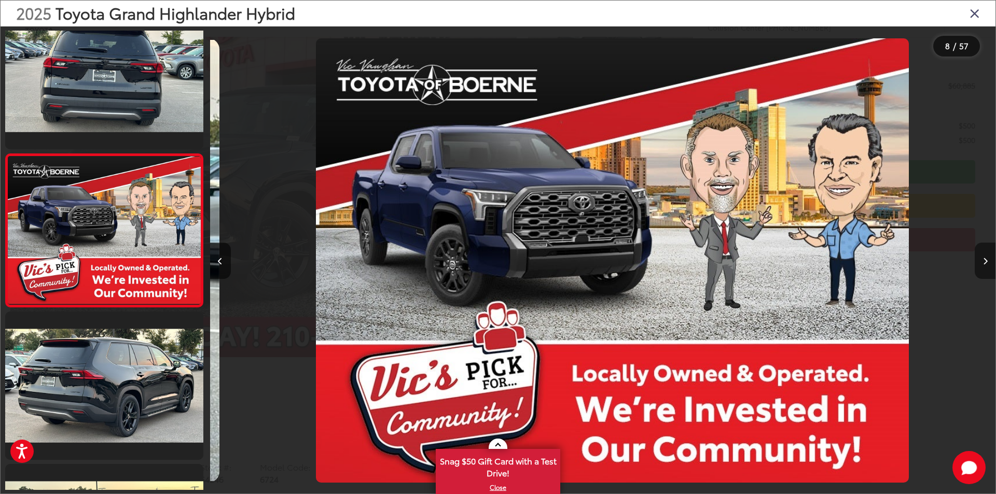
scroll to position [0, 5498]
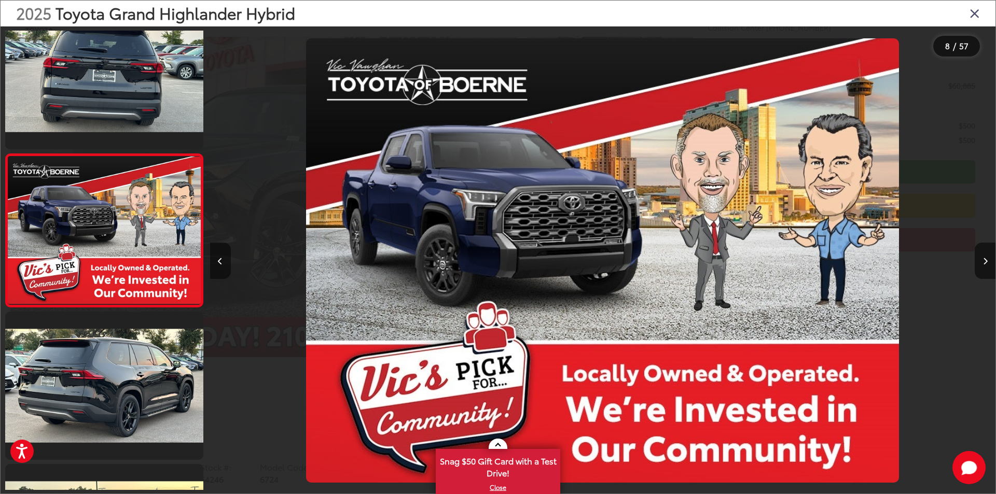
click at [219, 260] on icon "Previous image" at bounding box center [220, 261] width 5 height 7
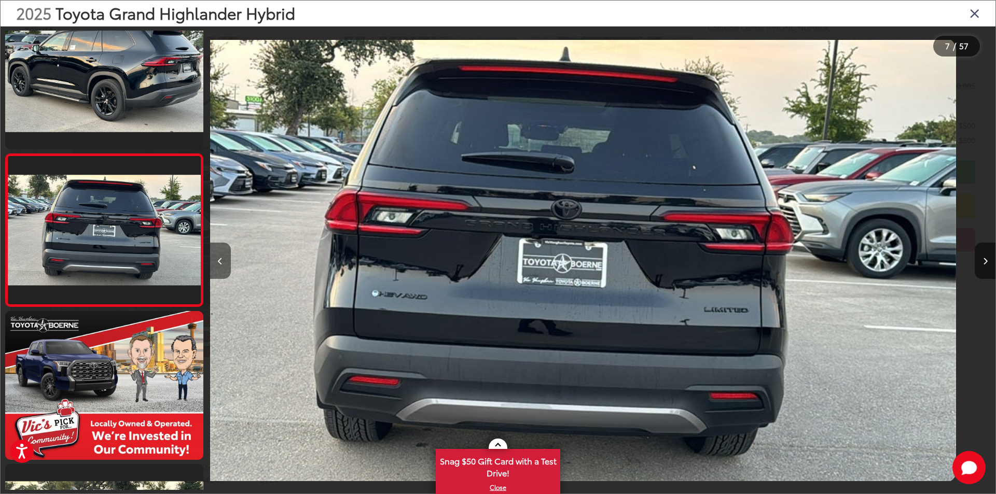
scroll to position [0, 4713]
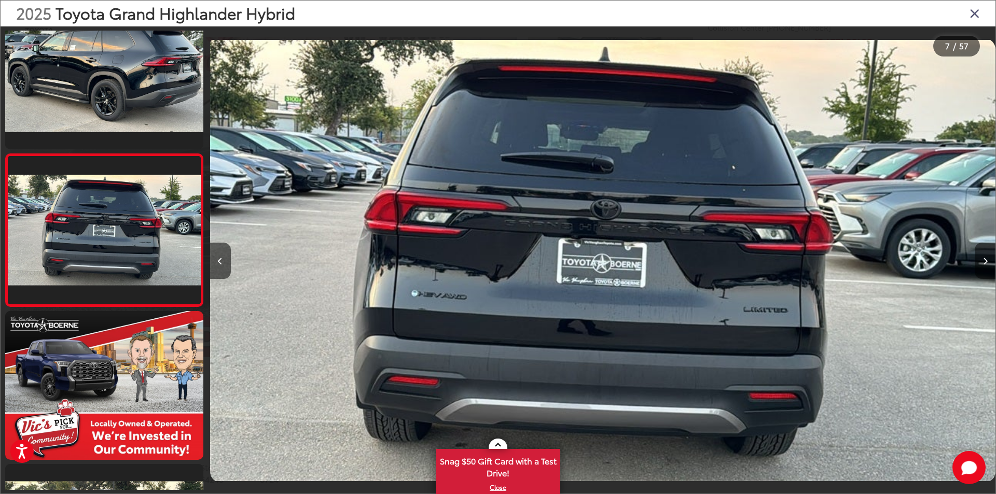
click at [986, 260] on icon "Next image" at bounding box center [985, 261] width 5 height 7
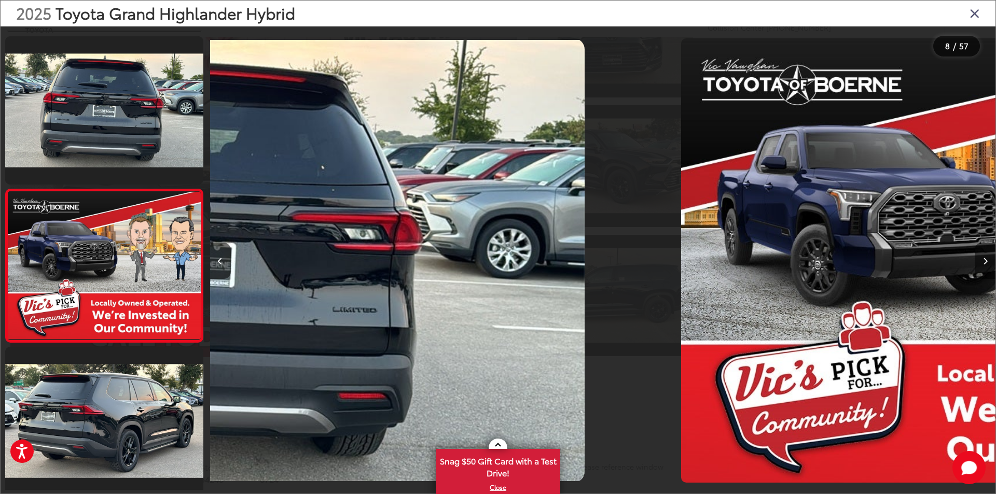
scroll to position [0, 0]
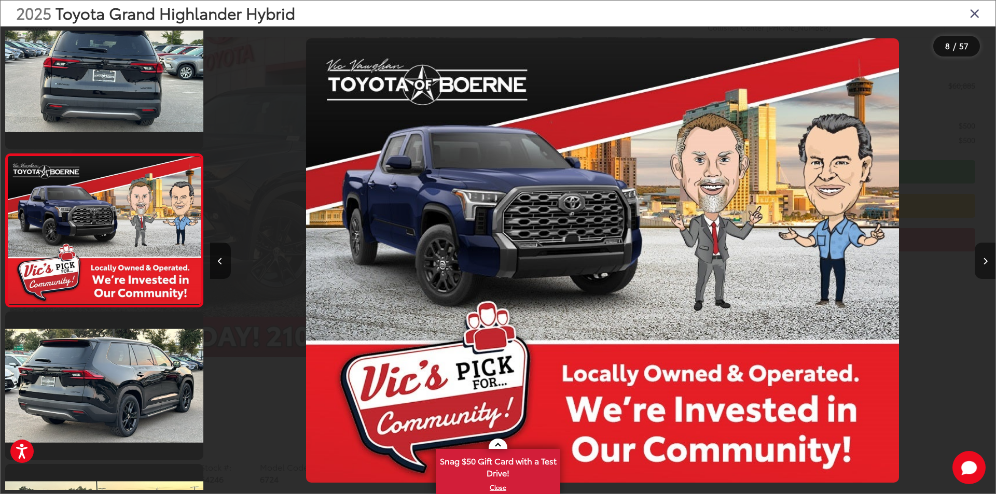
click at [986, 260] on icon "Next image" at bounding box center [985, 261] width 5 height 7
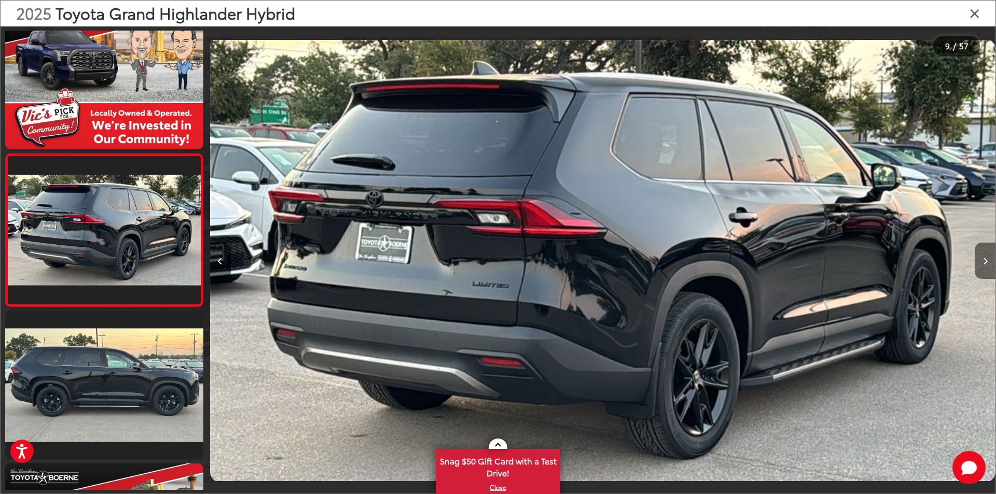
click at [986, 260] on icon "Next image" at bounding box center [985, 261] width 5 height 7
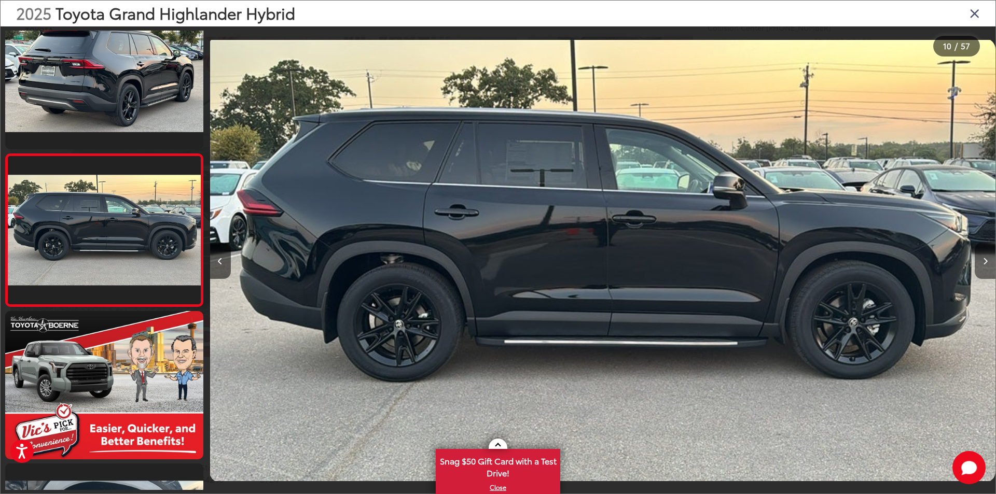
click at [986, 260] on icon "Next image" at bounding box center [985, 261] width 5 height 7
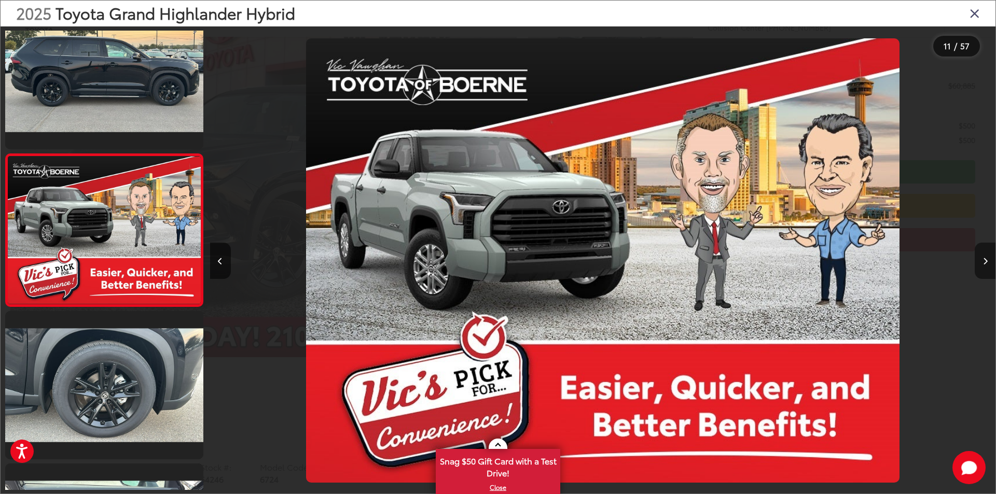
click at [985, 260] on icon "Next image" at bounding box center [985, 261] width 5 height 7
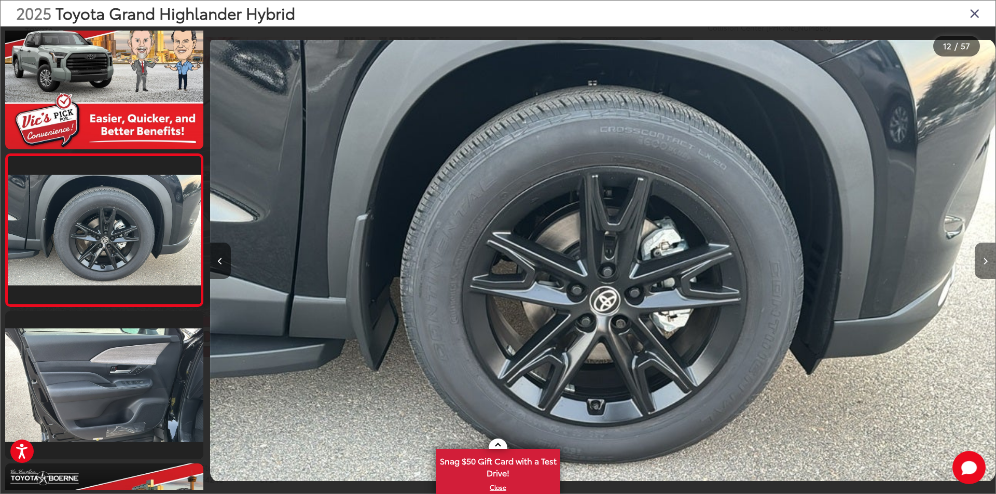
click at [985, 260] on icon "Next image" at bounding box center [985, 261] width 5 height 7
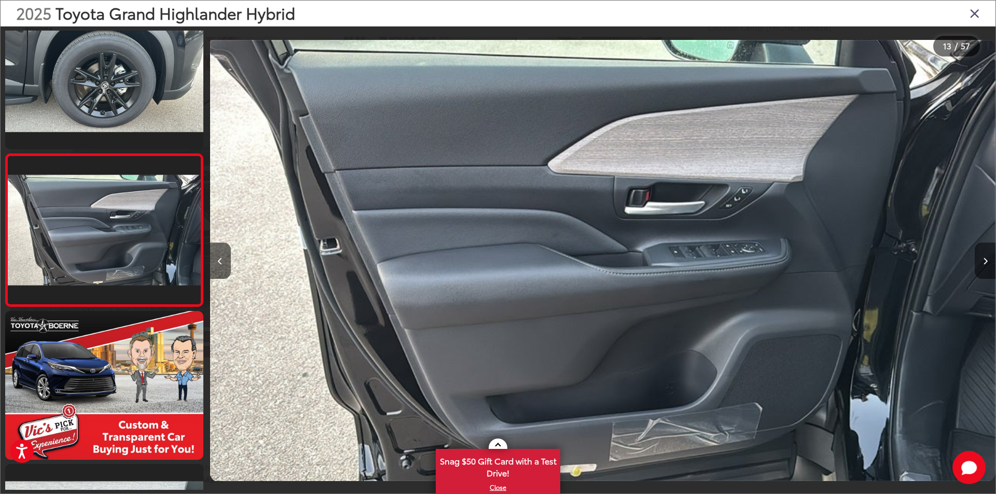
click at [985, 260] on icon "Next image" at bounding box center [985, 261] width 5 height 7
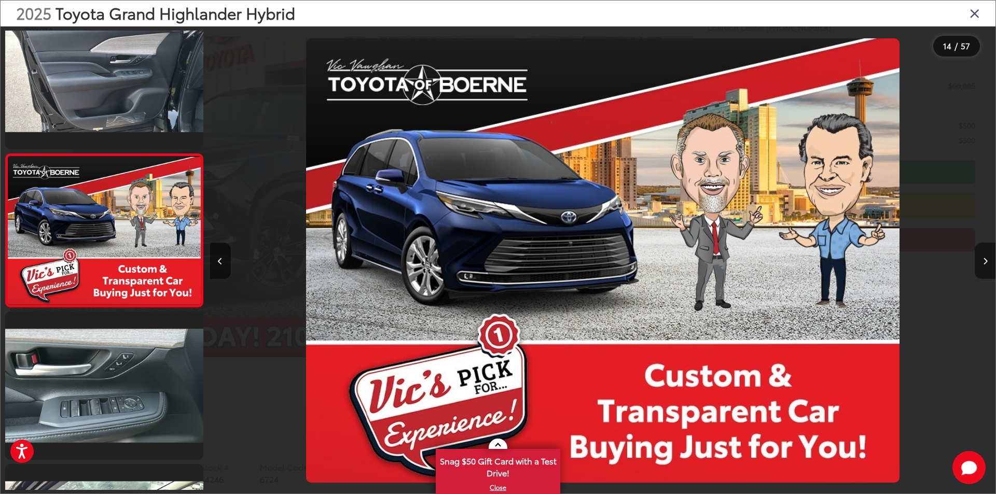
click at [985, 260] on icon "Next image" at bounding box center [985, 261] width 5 height 7
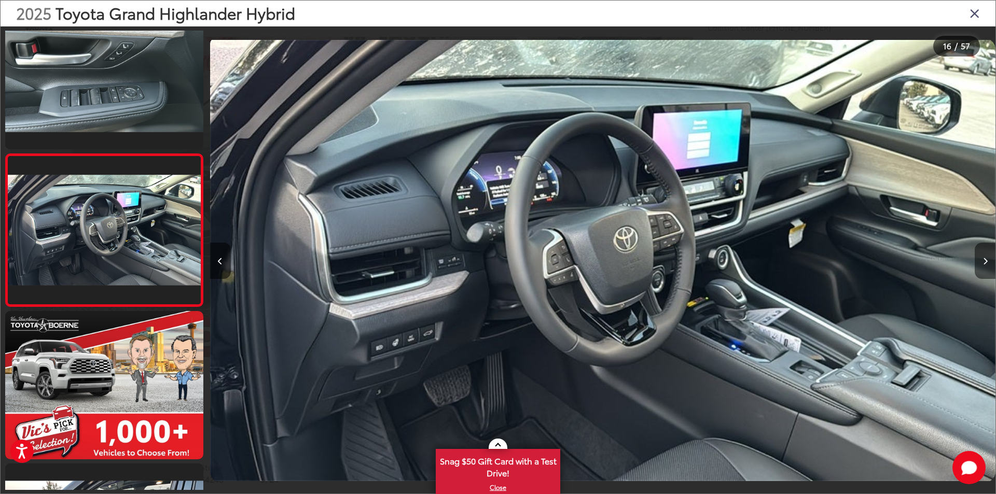
click at [985, 260] on icon "Next image" at bounding box center [985, 261] width 5 height 7
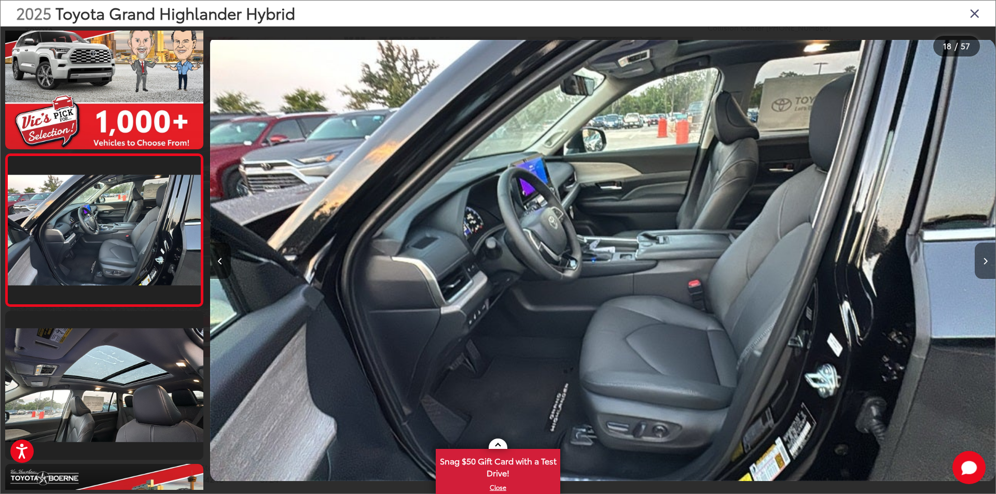
click at [985, 260] on icon "Next image" at bounding box center [985, 261] width 5 height 7
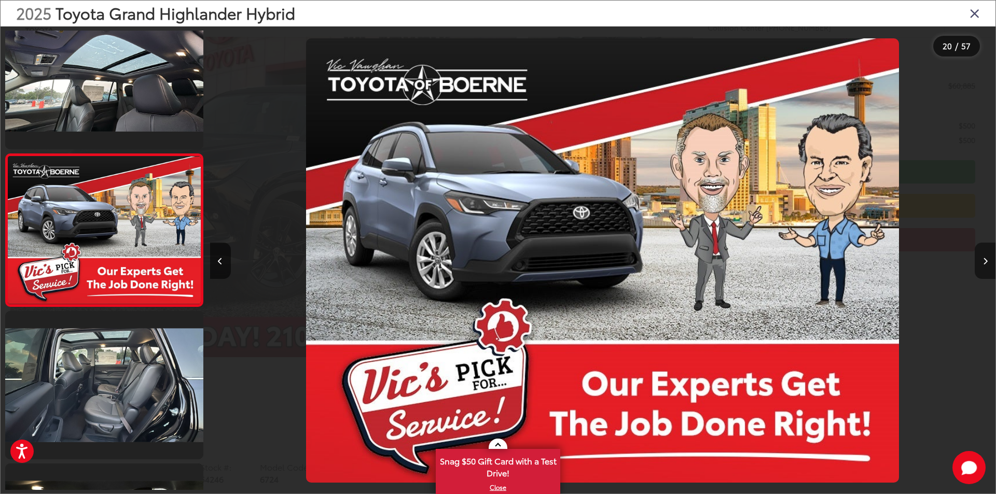
click at [984, 261] on icon "Next image" at bounding box center [985, 261] width 5 height 7
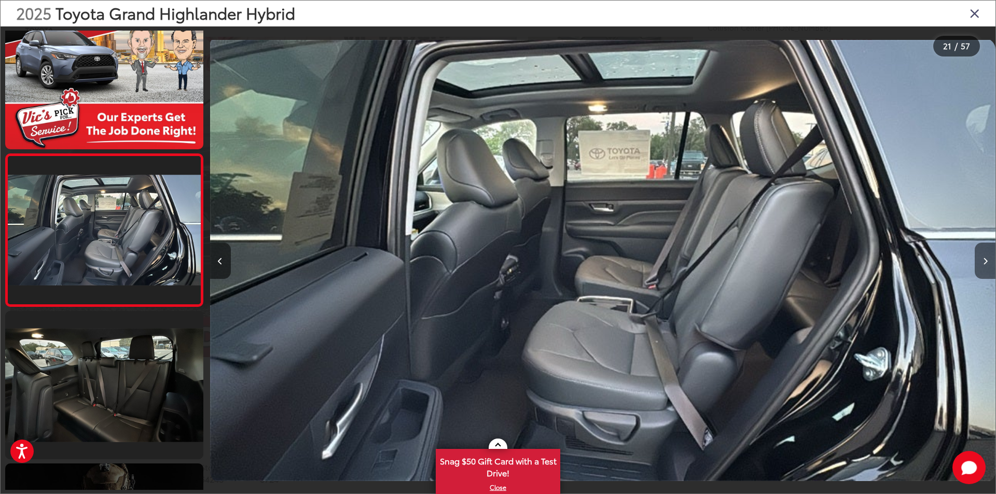
click at [984, 261] on icon "Next image" at bounding box center [985, 261] width 5 height 7
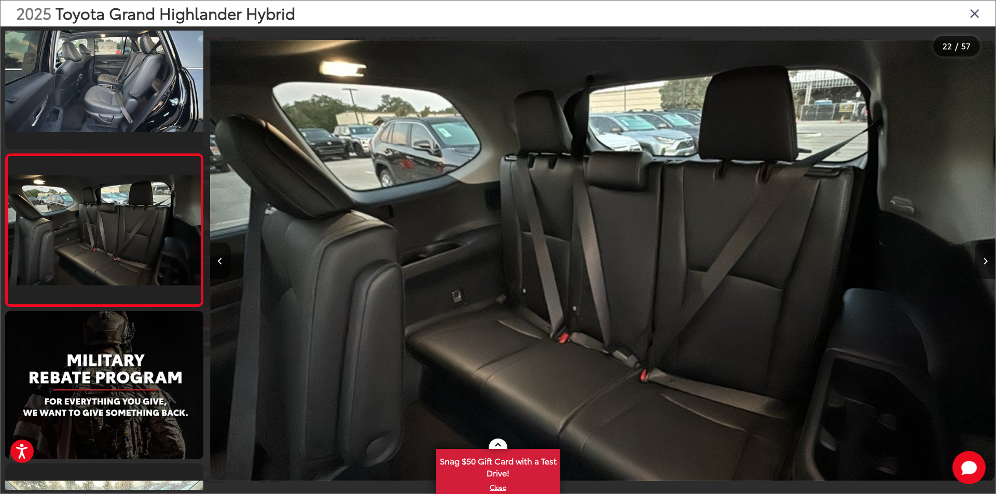
click at [984, 261] on icon "Next image" at bounding box center [985, 261] width 5 height 7
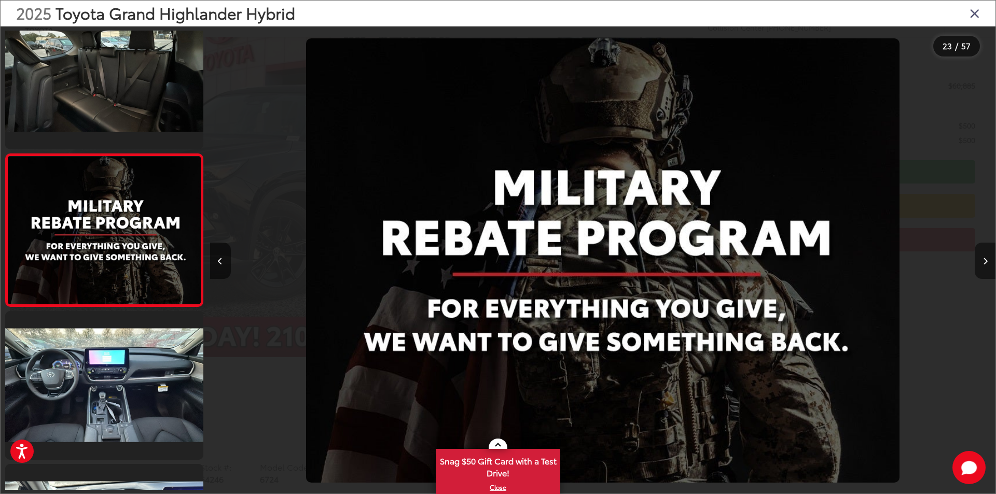
click at [984, 261] on icon "Next image" at bounding box center [985, 261] width 5 height 7
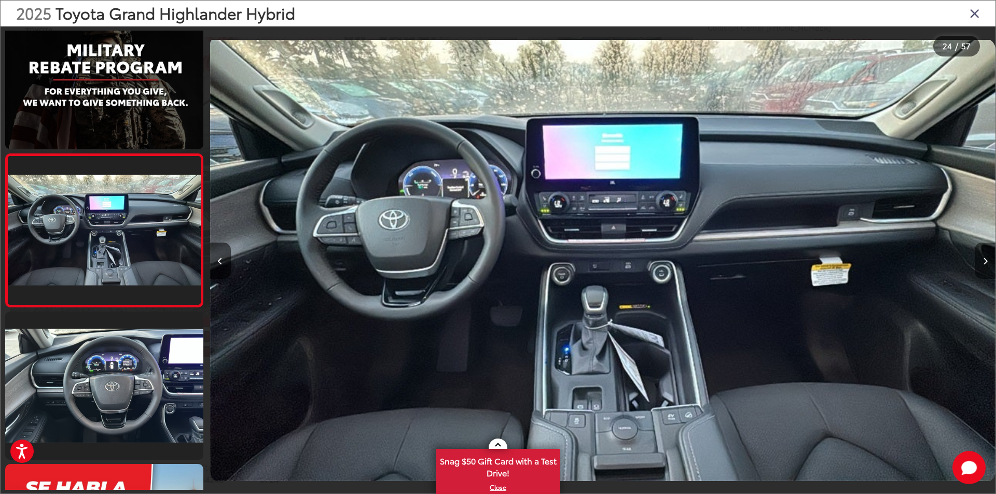
click at [984, 261] on icon "Next image" at bounding box center [985, 261] width 5 height 7
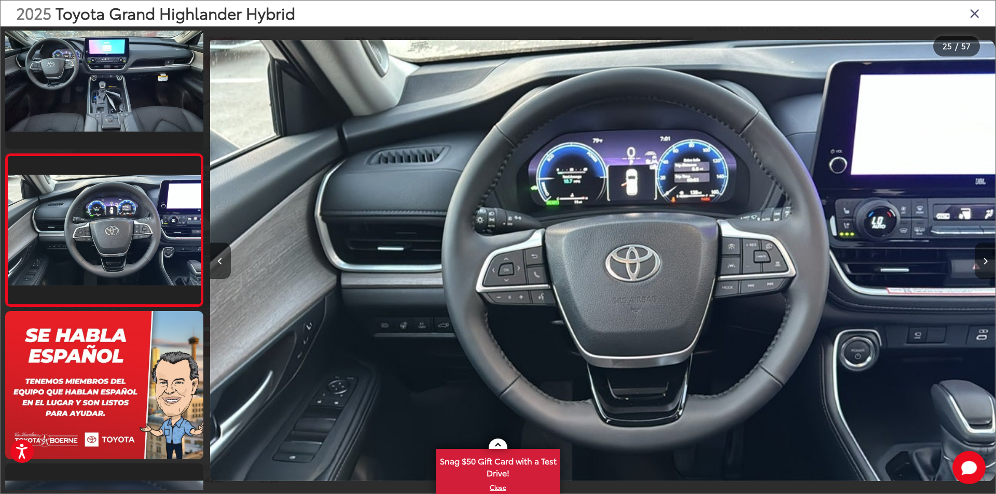
click at [984, 261] on icon "Next image" at bounding box center [985, 261] width 5 height 7
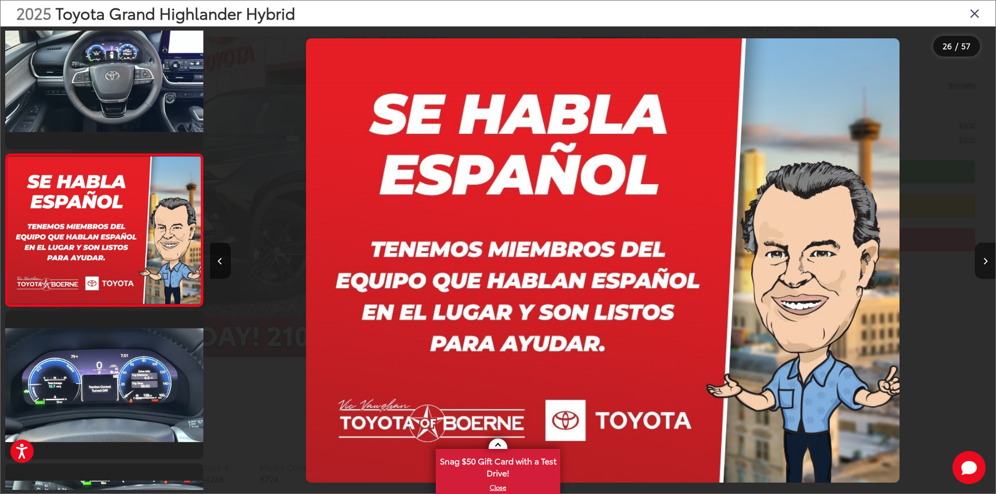
click at [984, 261] on icon "Next image" at bounding box center [985, 261] width 5 height 7
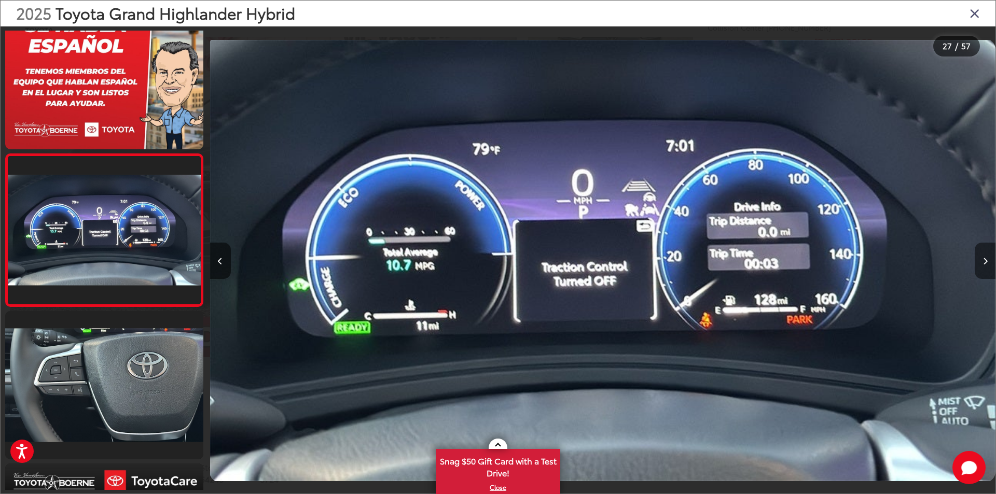
click at [984, 261] on icon "Next image" at bounding box center [985, 261] width 5 height 7
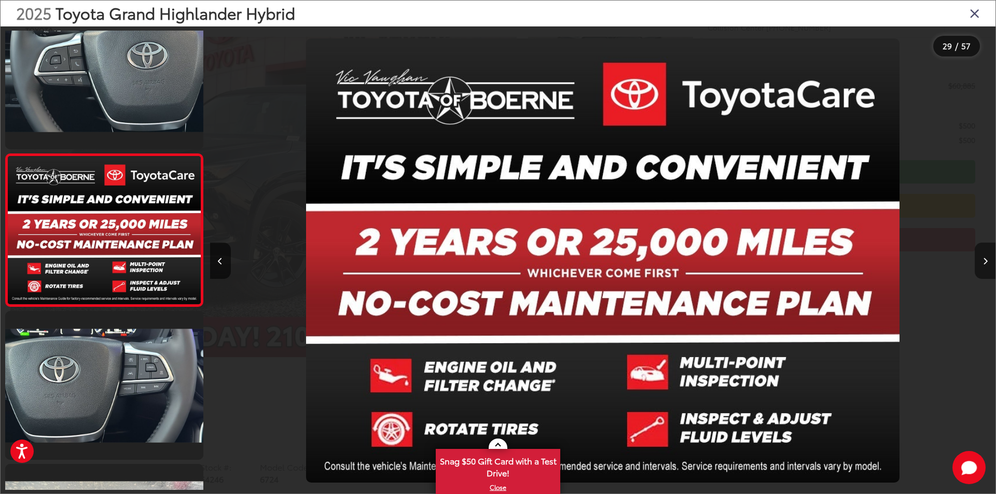
click at [984, 261] on icon "Next image" at bounding box center [985, 261] width 5 height 7
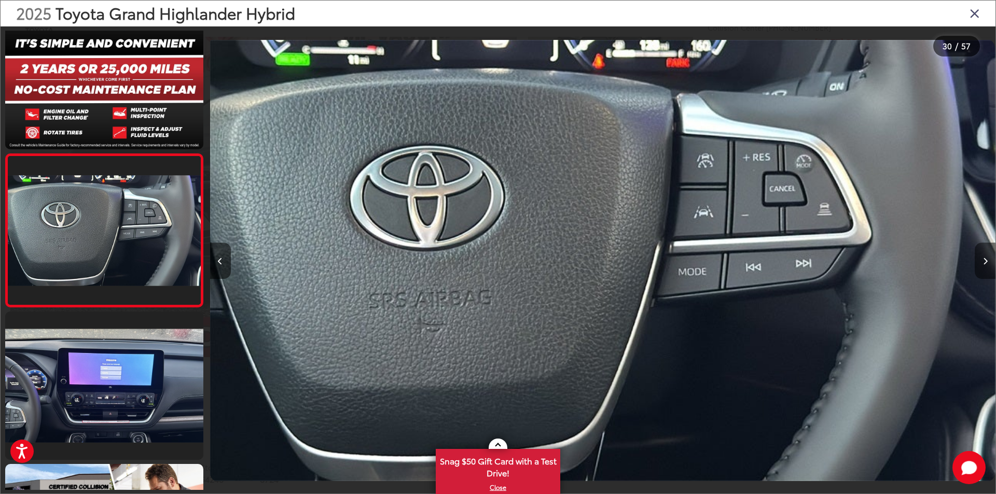
click at [984, 261] on icon "Next image" at bounding box center [985, 261] width 5 height 7
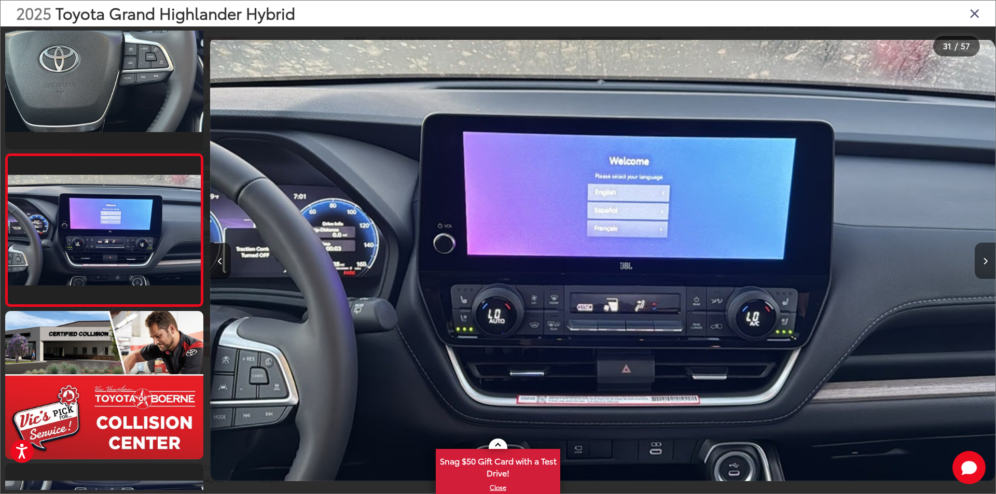
click at [984, 261] on icon "Next image" at bounding box center [985, 261] width 5 height 7
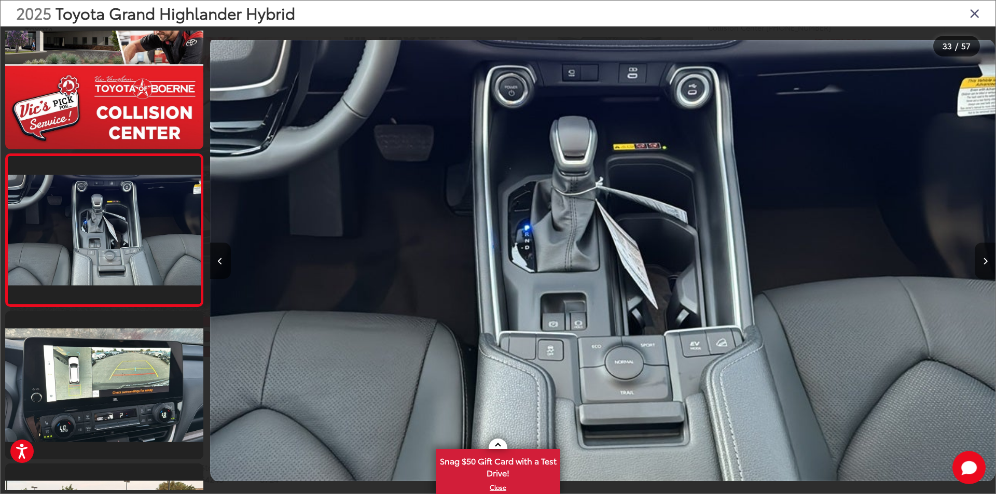
click at [984, 261] on icon "Next image" at bounding box center [985, 261] width 5 height 7
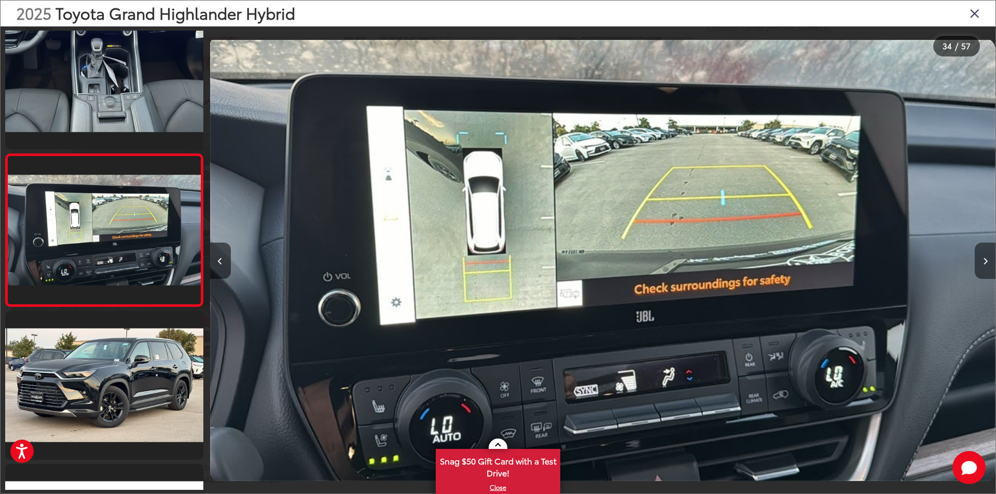
click at [984, 261] on icon "Next image" at bounding box center [985, 261] width 5 height 7
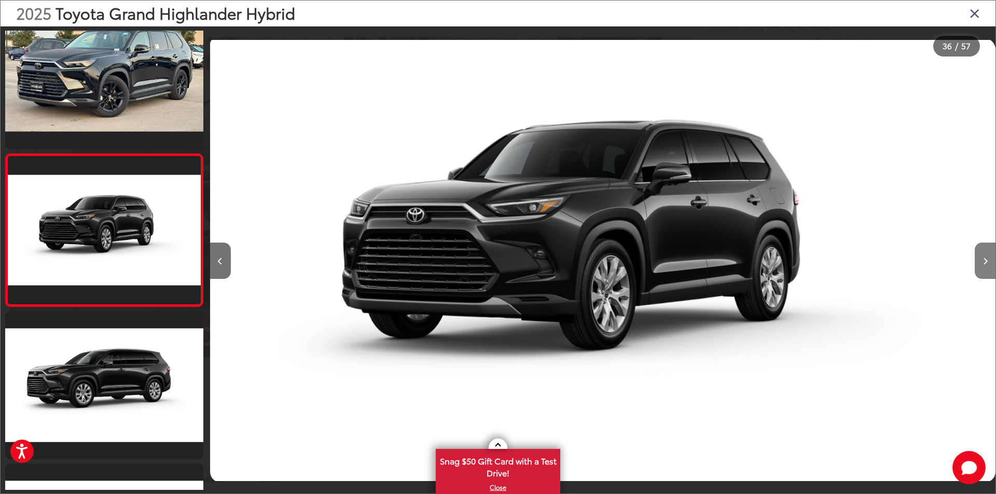
click at [984, 261] on icon "Next image" at bounding box center [985, 261] width 5 height 7
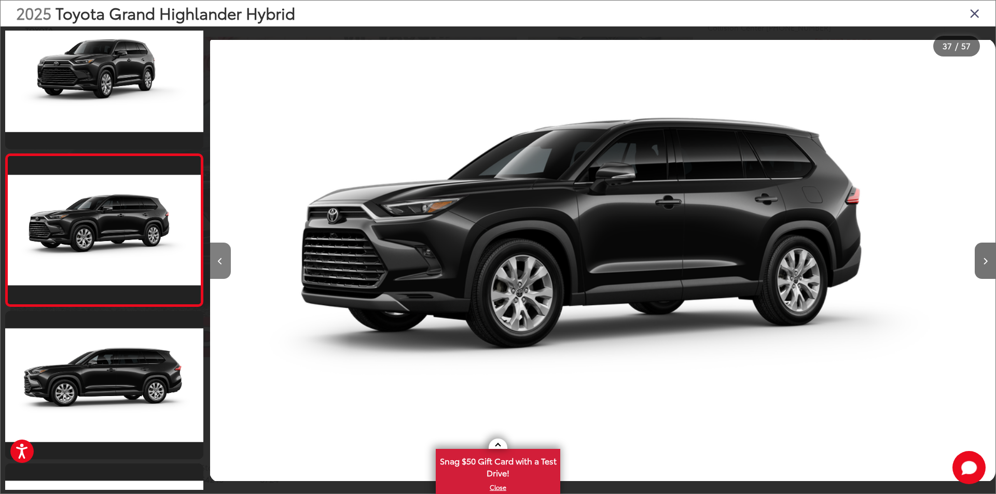
click at [217, 260] on button "Previous image" at bounding box center [220, 261] width 21 height 36
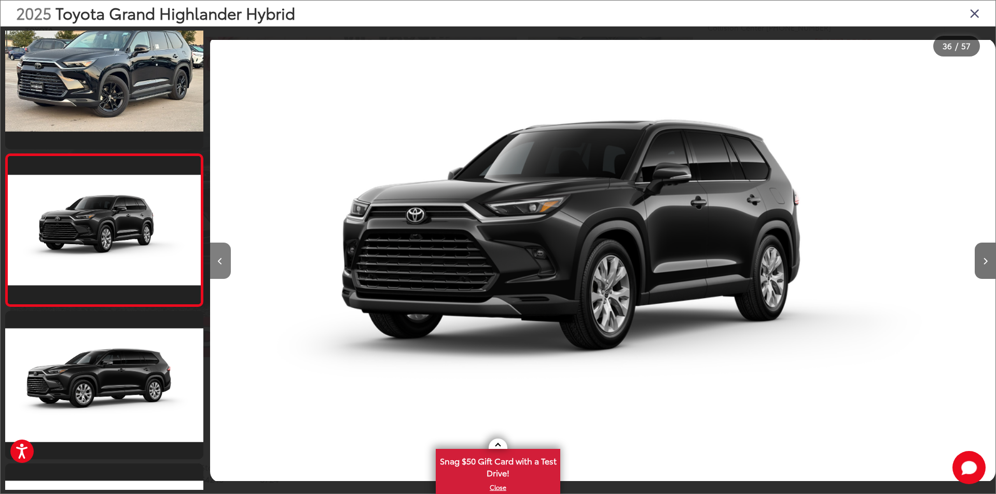
click at [217, 260] on button "Previous image" at bounding box center [220, 261] width 21 height 36
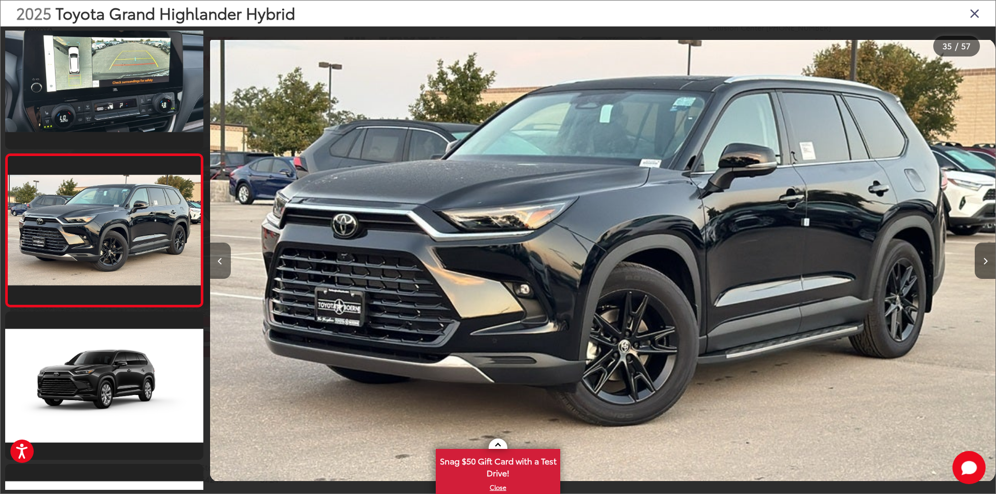
click at [217, 260] on button "Previous image" at bounding box center [220, 261] width 21 height 36
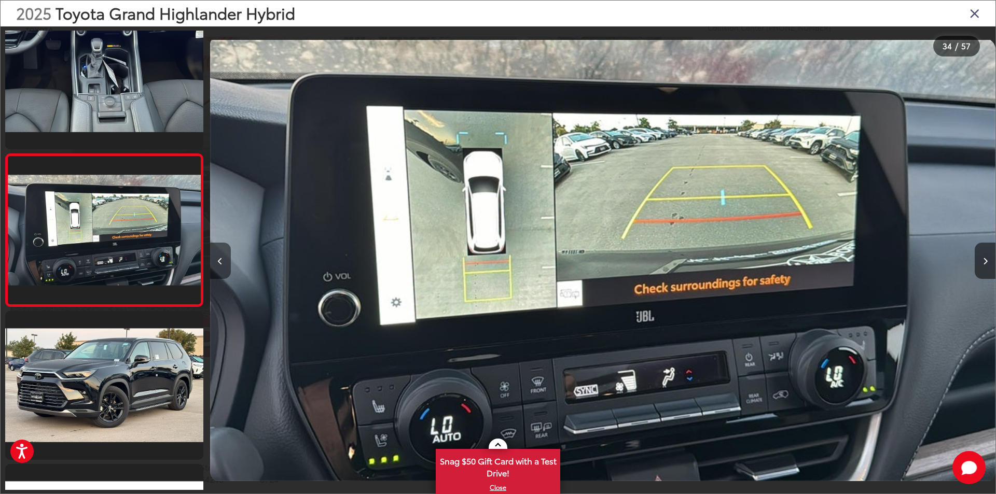
click at [217, 260] on button "Previous image" at bounding box center [220, 261] width 21 height 36
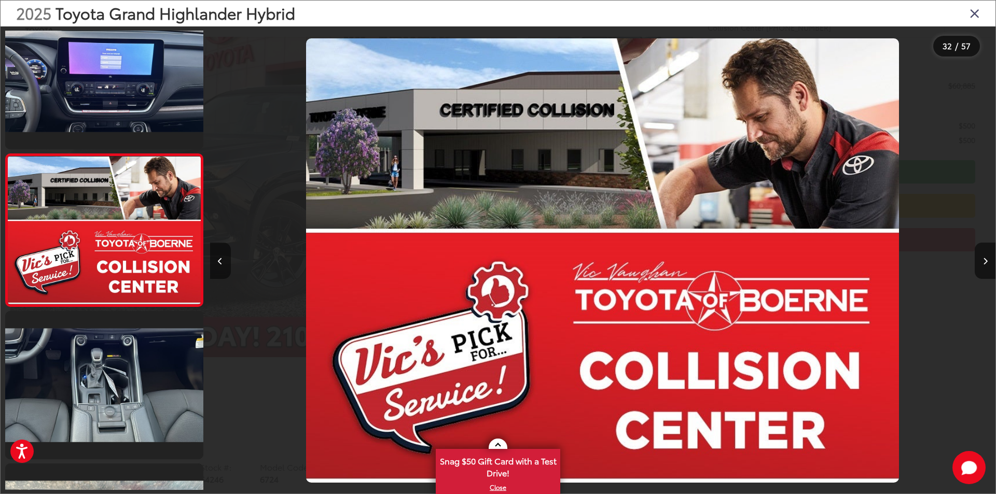
click at [217, 260] on button "Previous image" at bounding box center [220, 261] width 21 height 36
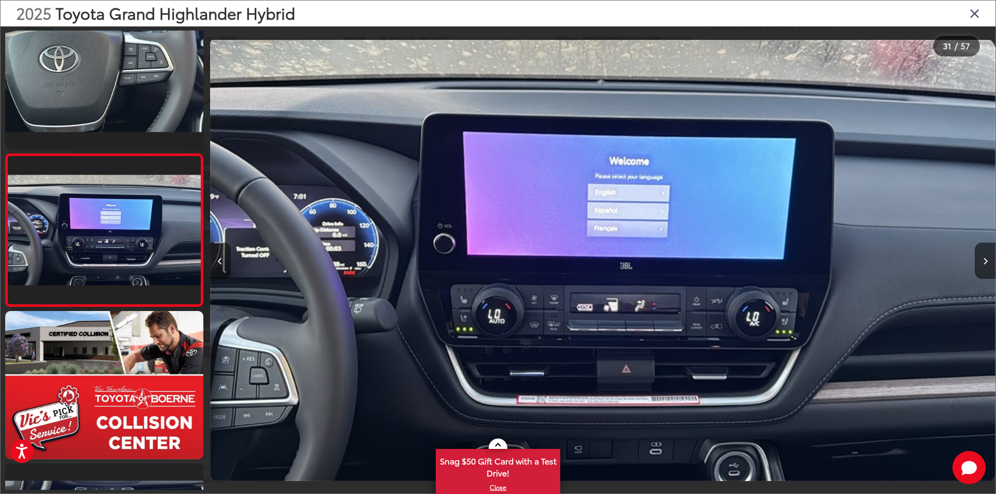
click at [217, 260] on button "Previous image" at bounding box center [220, 261] width 21 height 36
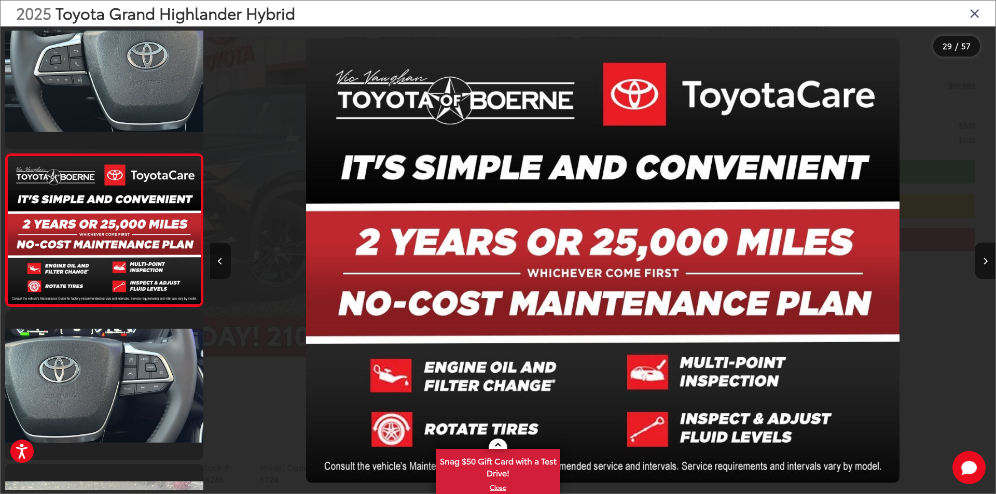
click at [217, 260] on button "Previous image" at bounding box center [220, 261] width 21 height 36
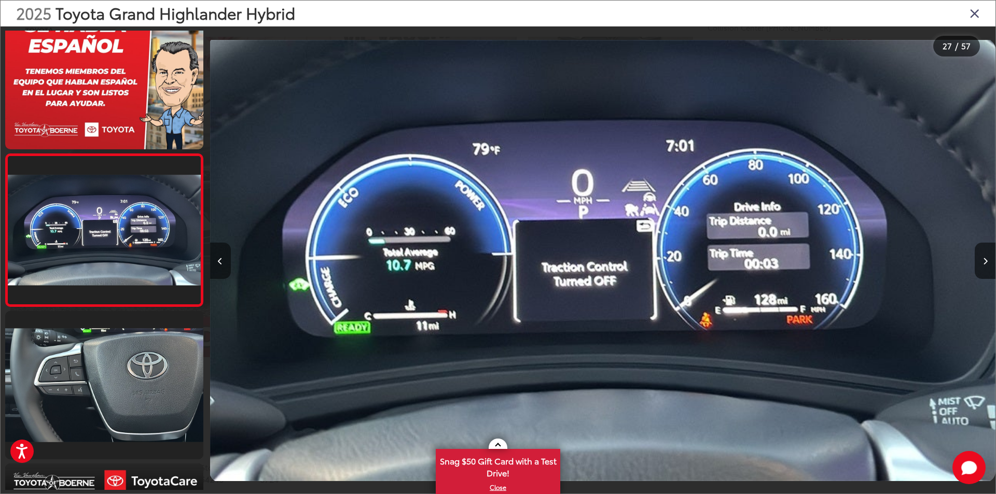
click at [217, 260] on button "Previous image" at bounding box center [220, 261] width 21 height 36
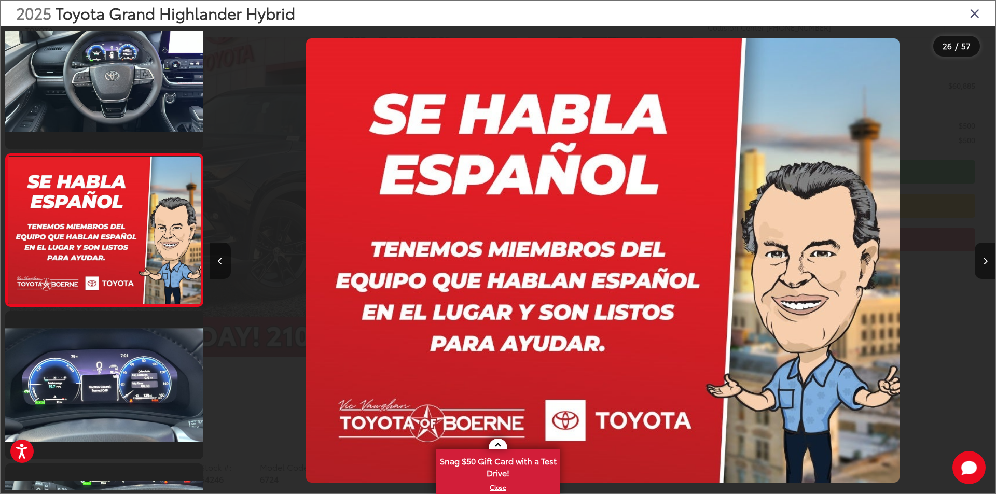
click at [217, 260] on button "Previous image" at bounding box center [220, 261] width 21 height 36
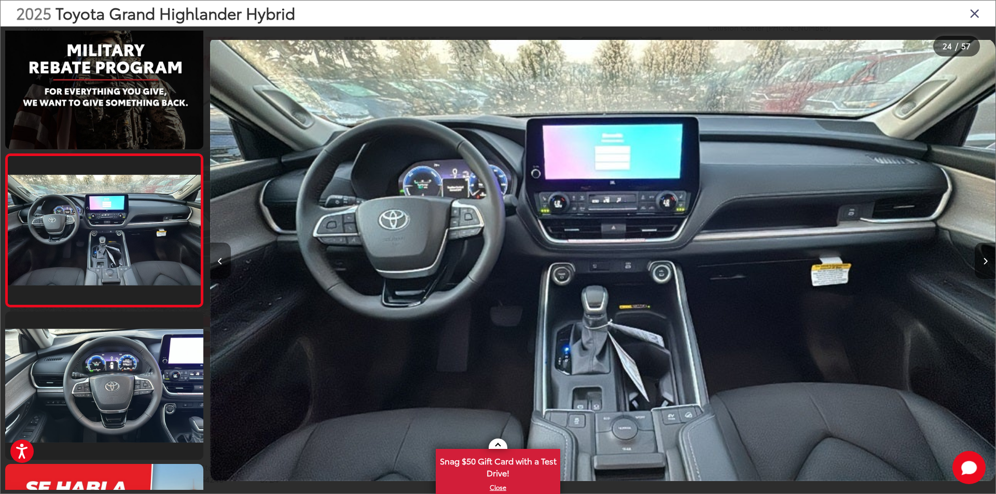
click at [217, 260] on button "Previous image" at bounding box center [220, 261] width 21 height 36
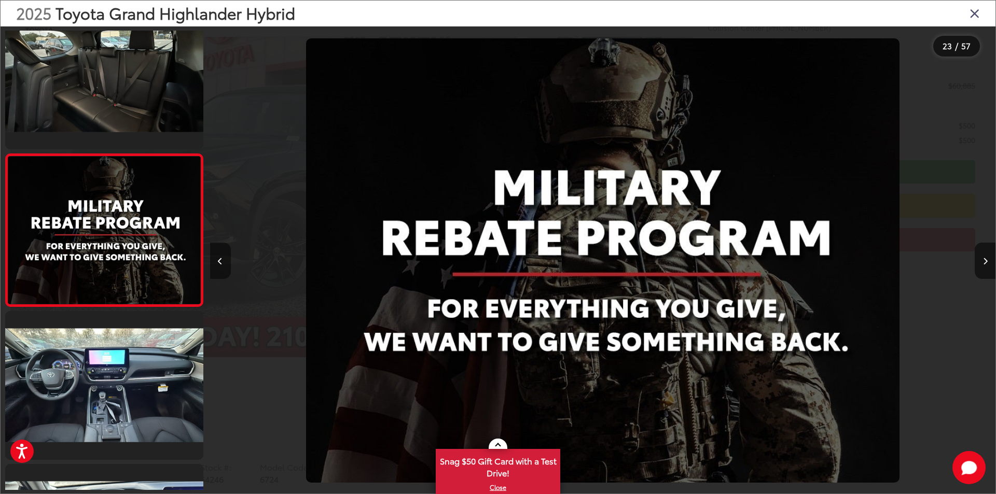
click at [217, 260] on button "Previous image" at bounding box center [220, 261] width 21 height 36
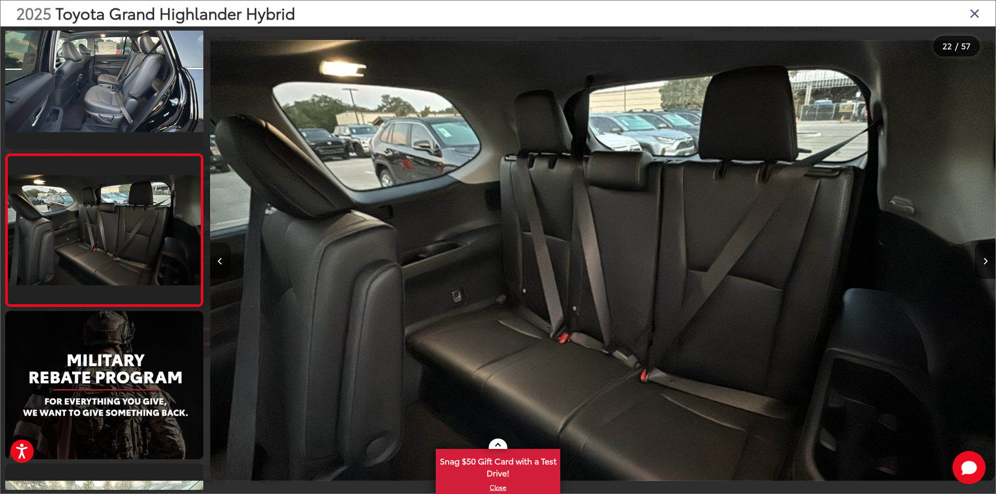
click at [217, 260] on button "Previous image" at bounding box center [220, 261] width 21 height 36
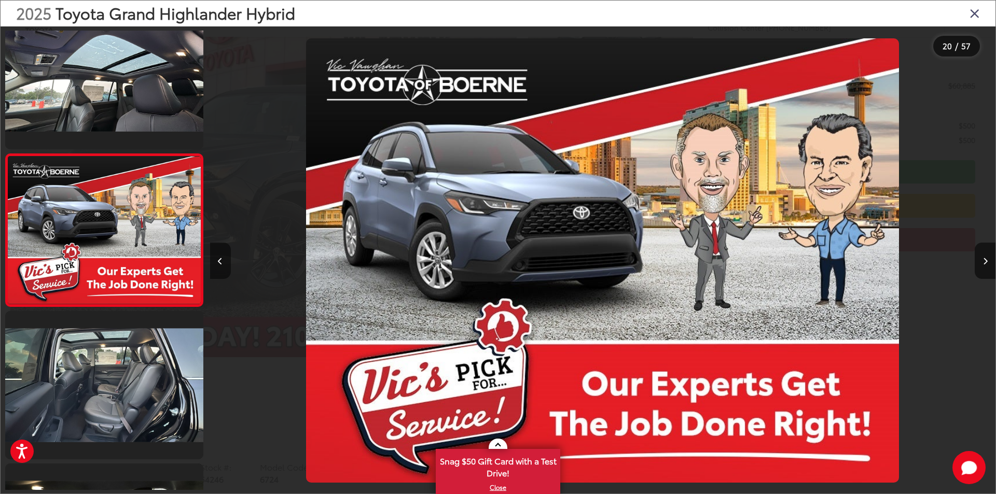
click at [217, 260] on button "Previous image" at bounding box center [220, 261] width 21 height 36
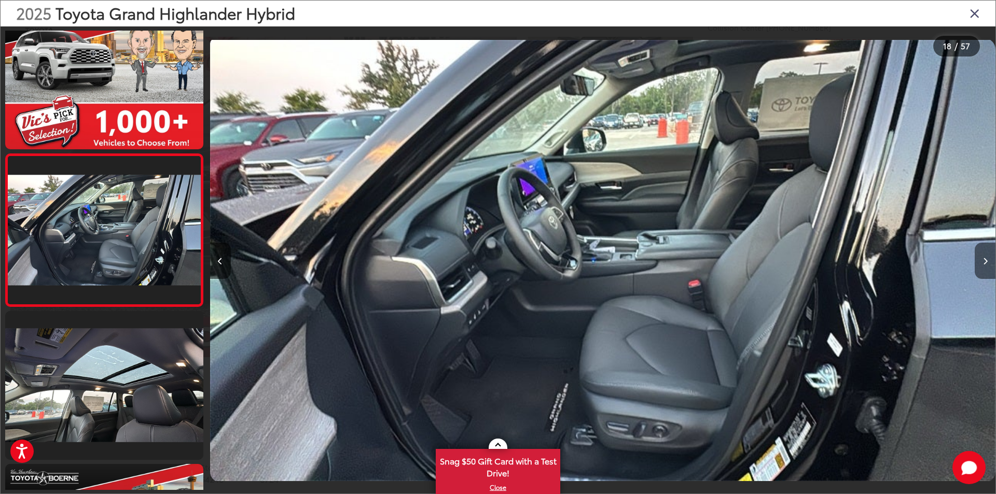
click at [987, 261] on icon "Next image" at bounding box center [985, 261] width 5 height 7
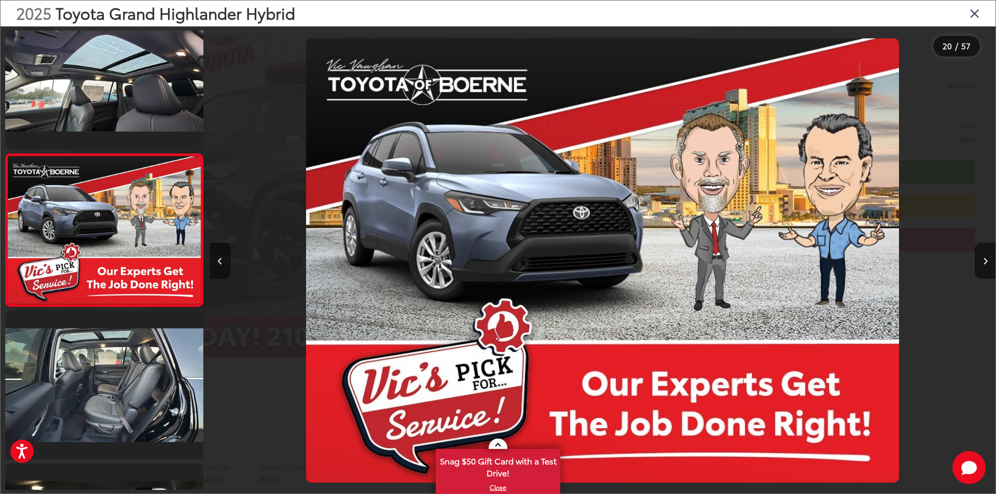
click at [224, 263] on button "Previous image" at bounding box center [220, 261] width 21 height 36
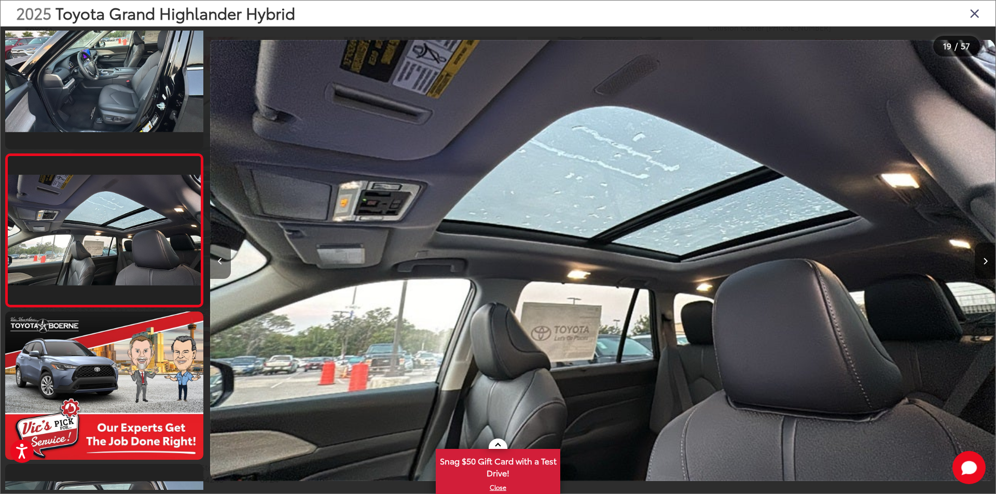
click at [224, 263] on button "Previous image" at bounding box center [220, 261] width 21 height 36
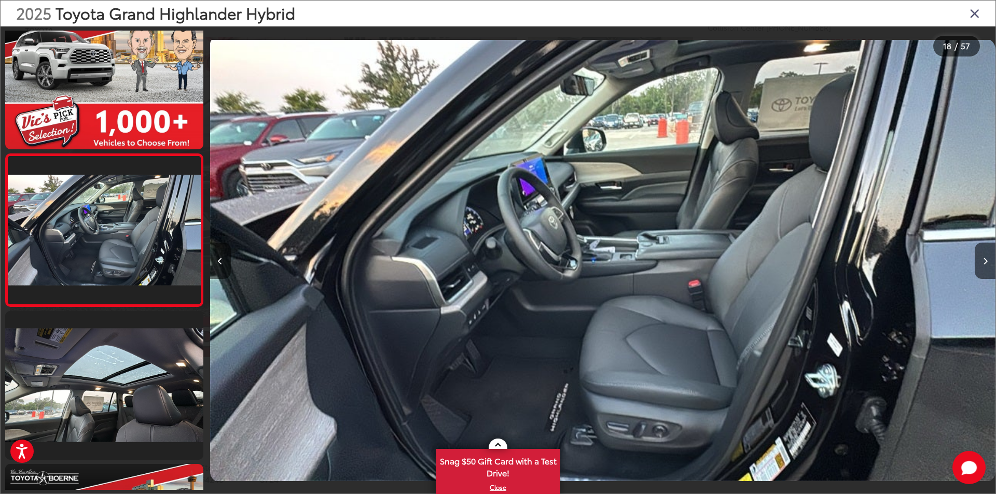
click at [224, 263] on button "Previous image" at bounding box center [220, 261] width 21 height 36
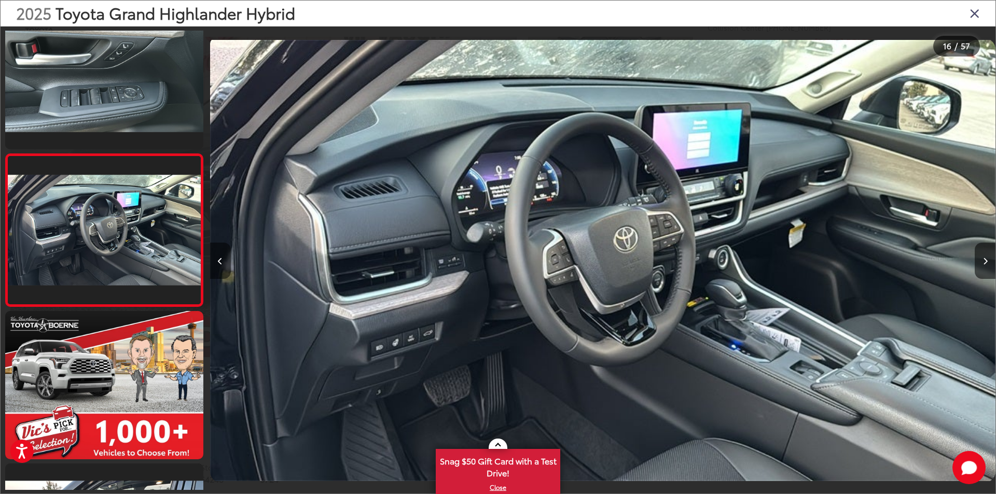
click at [224, 263] on button "Previous image" at bounding box center [220, 261] width 21 height 36
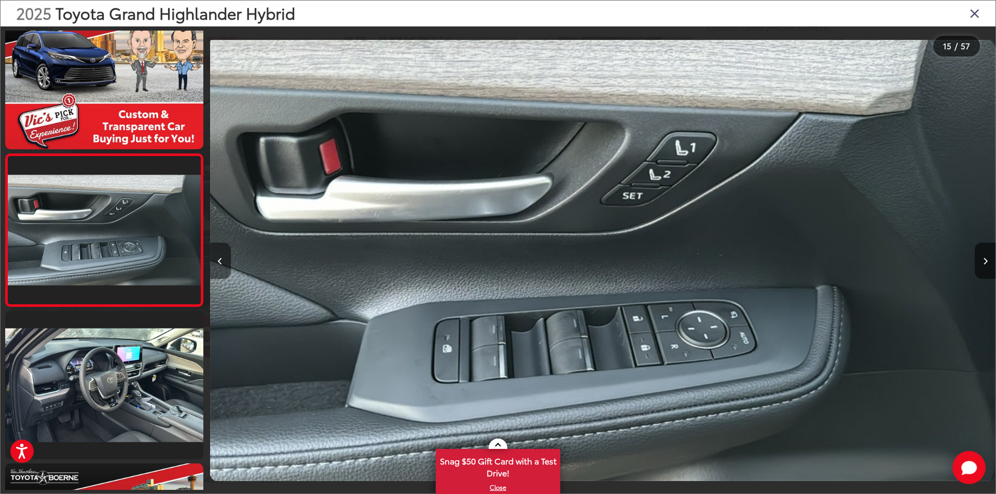
click at [224, 263] on button "Previous image" at bounding box center [220, 261] width 21 height 36
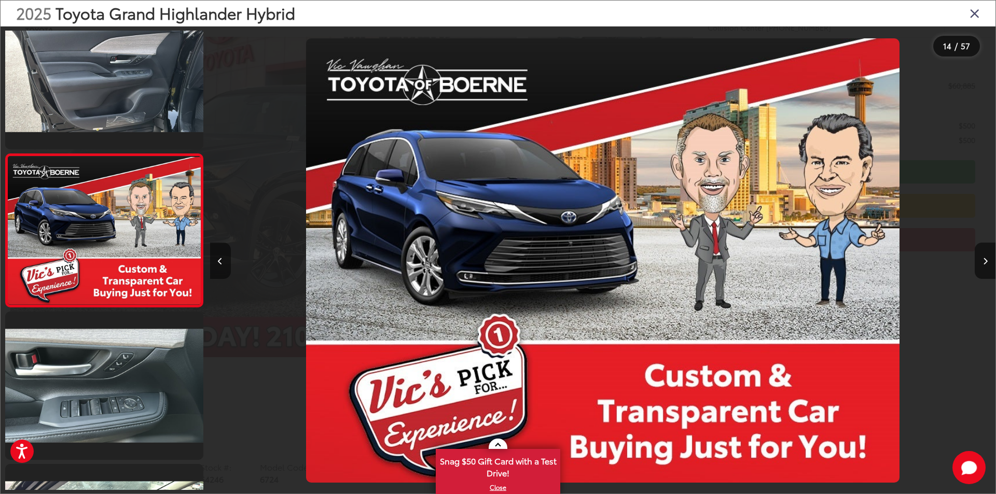
click at [224, 263] on button "Previous image" at bounding box center [220, 261] width 21 height 36
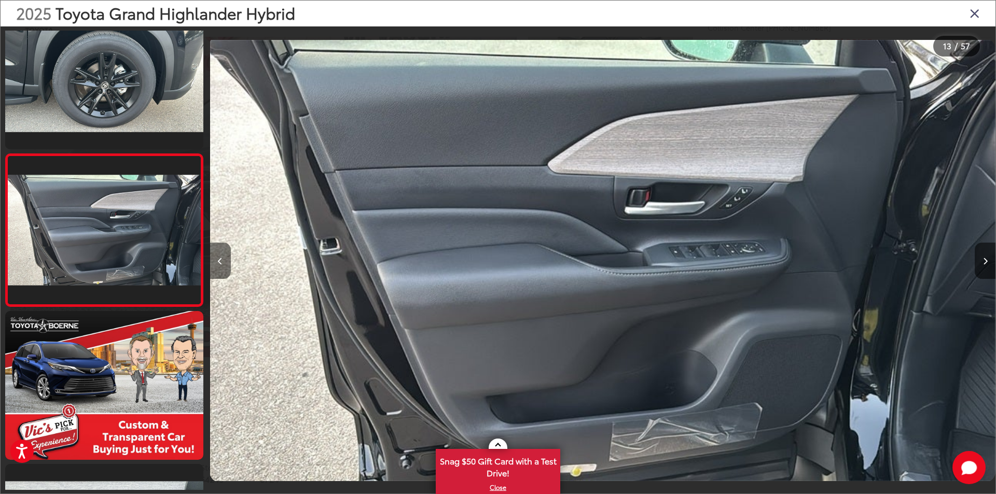
click at [224, 263] on button "Previous image" at bounding box center [220, 261] width 21 height 36
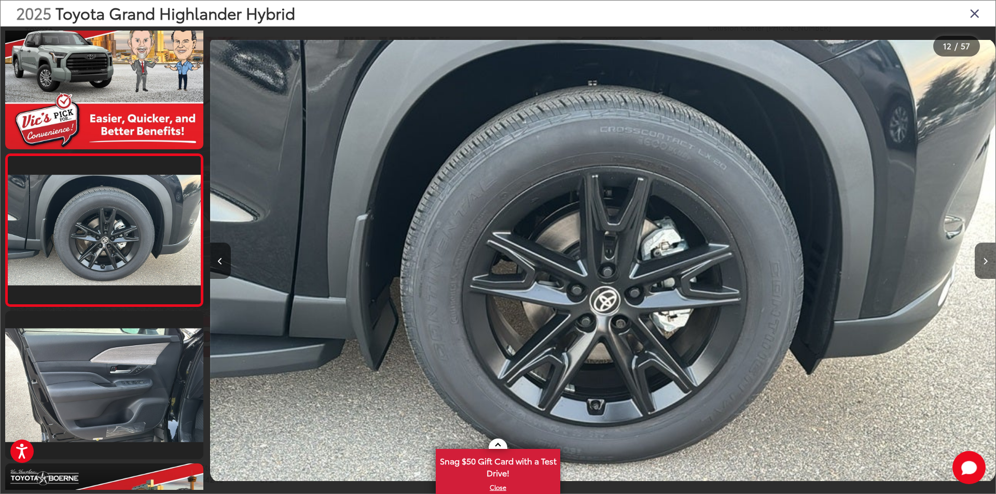
click at [977, 11] on icon "Close gallery" at bounding box center [974, 12] width 10 height 13
